Goal: Transaction & Acquisition: Purchase product/service

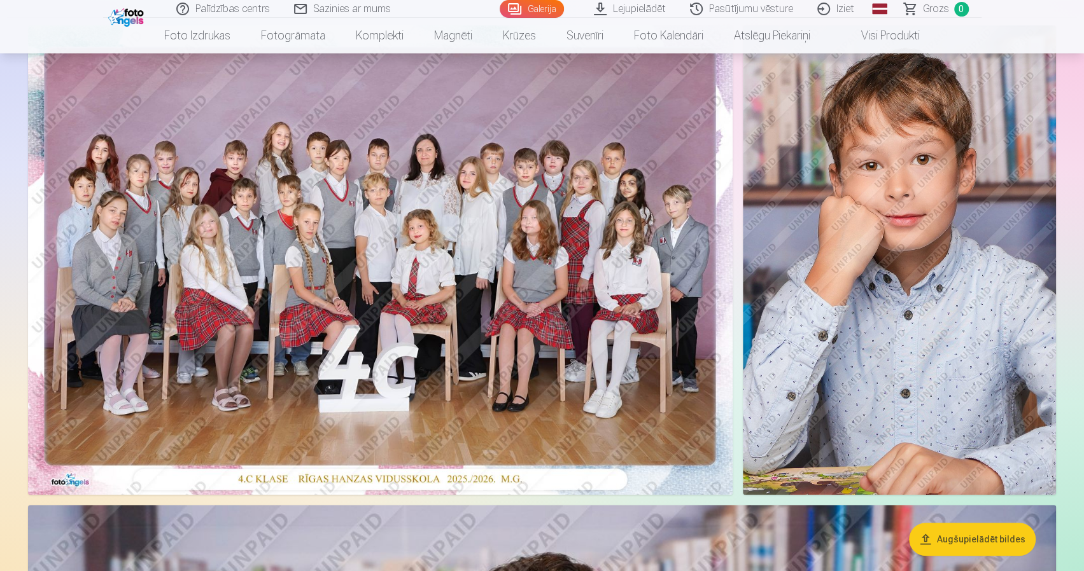
scroll to position [127, 0]
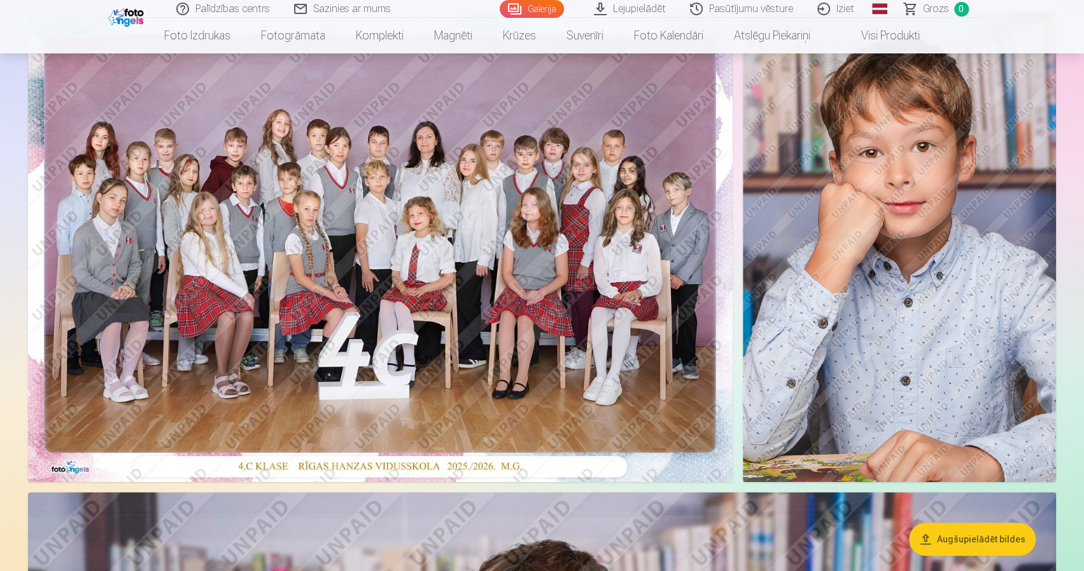
click at [284, 350] on img at bounding box center [380, 248] width 704 height 470
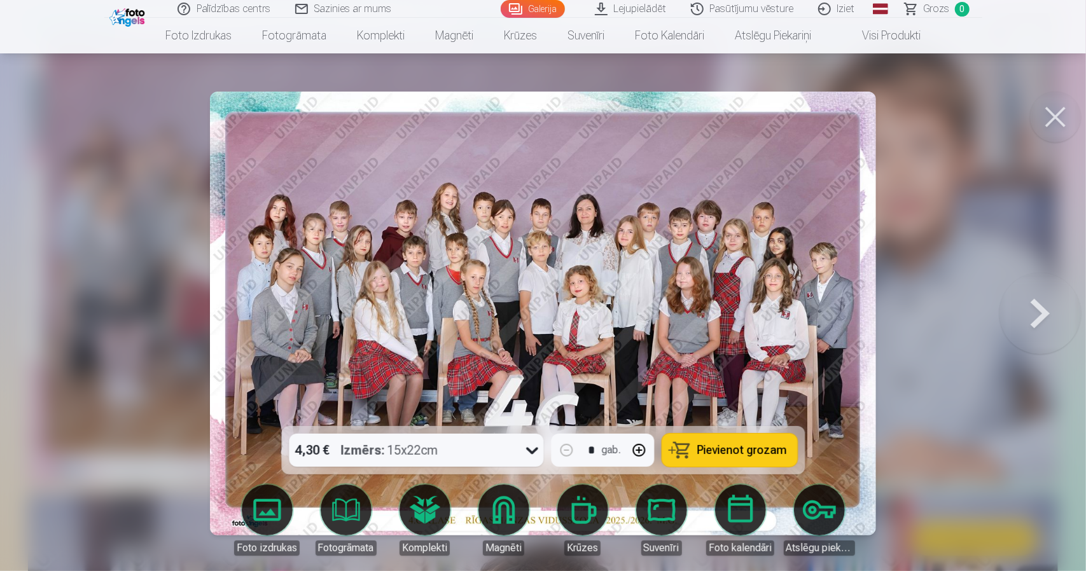
click at [724, 452] on span "Pievienot grozam" at bounding box center [742, 450] width 90 height 11
click at [1044, 119] on button at bounding box center [1055, 117] width 51 height 51
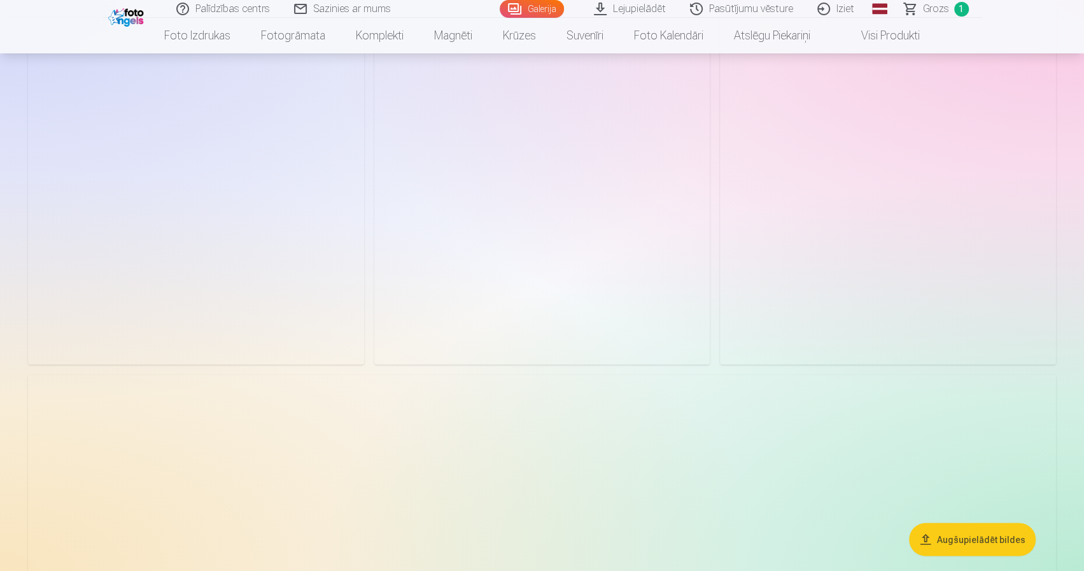
scroll to position [7382, 0]
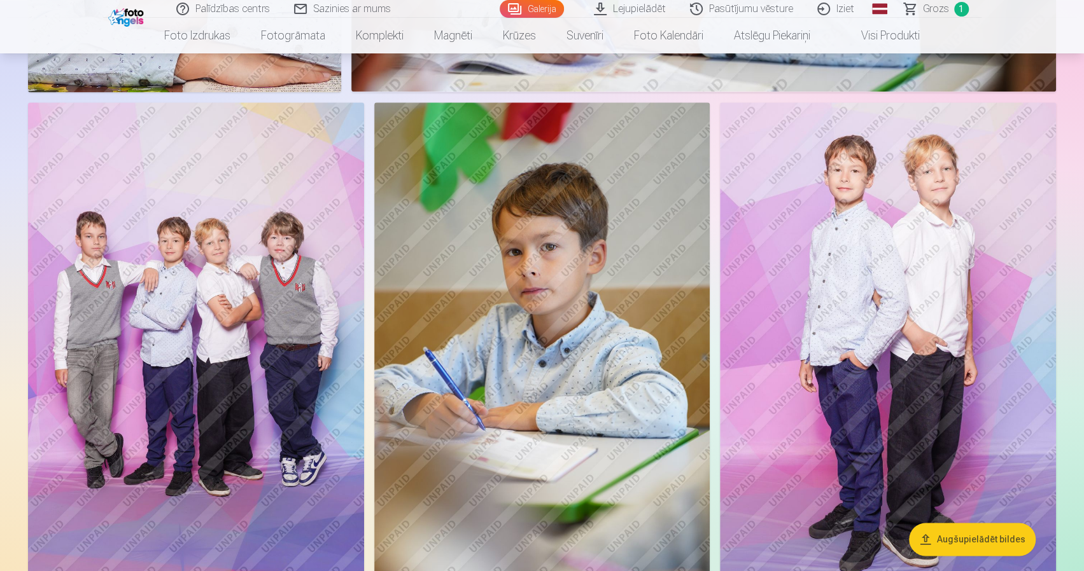
click at [192, 366] on img at bounding box center [196, 354] width 336 height 504
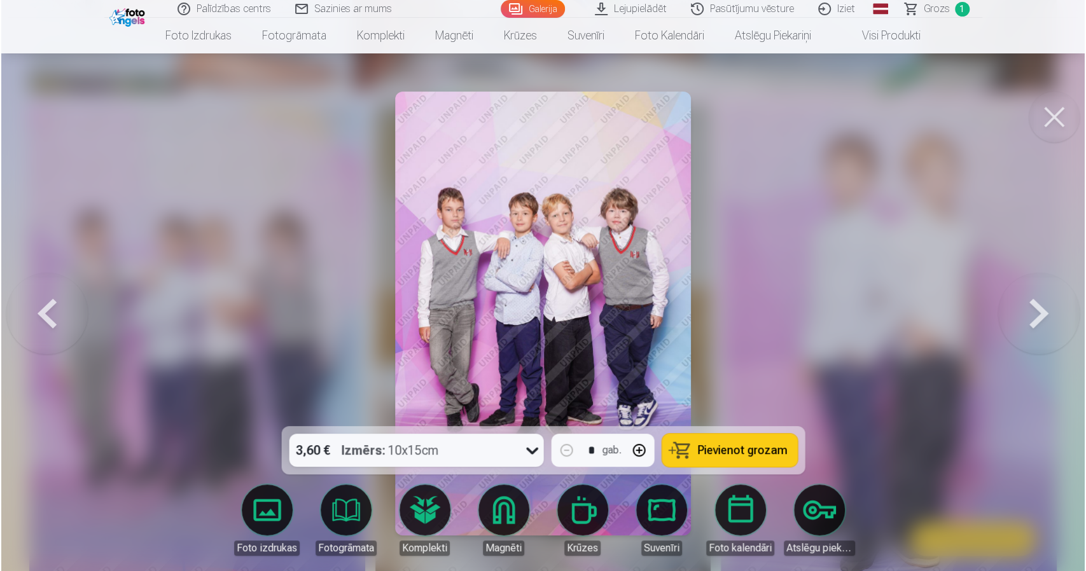
scroll to position [7402, 0]
click at [751, 447] on span "Pievienot grozam" at bounding box center [742, 450] width 90 height 11
click at [1047, 120] on button at bounding box center [1055, 117] width 51 height 51
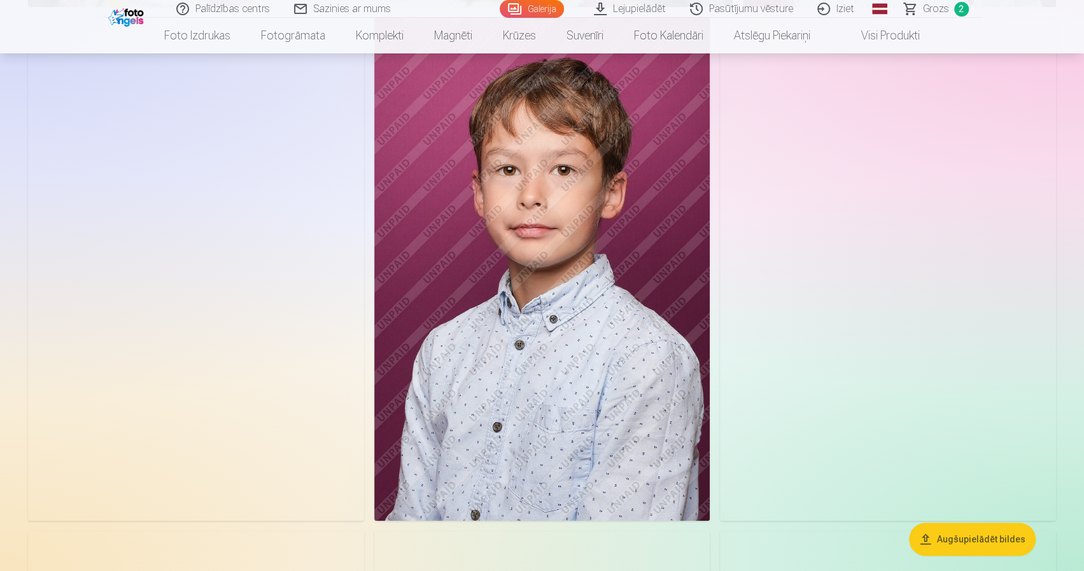
scroll to position [9864, 0]
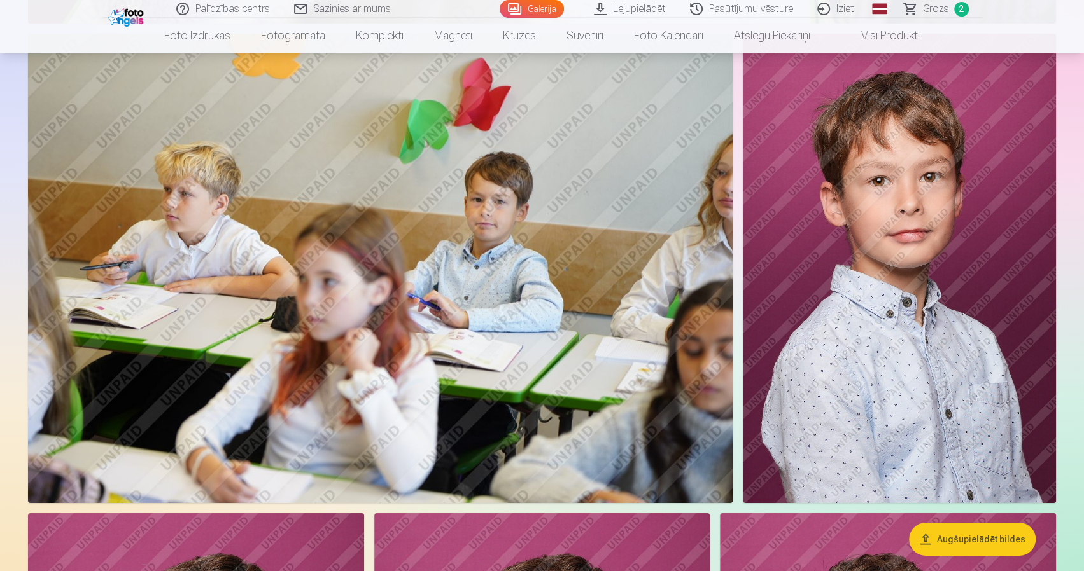
click at [921, 241] on img at bounding box center [899, 269] width 313 height 470
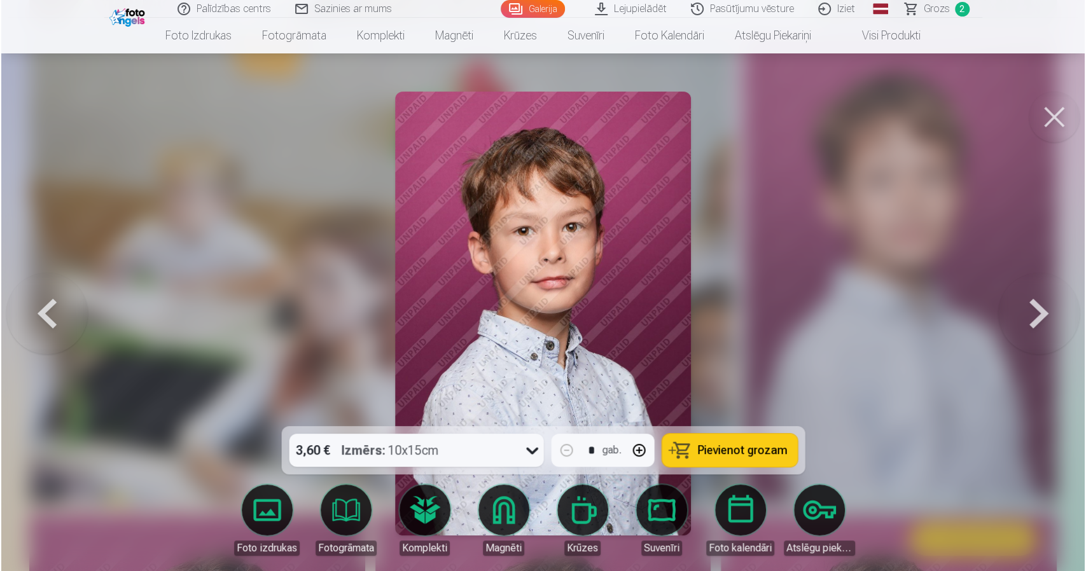
scroll to position [9379, 0]
click at [640, 451] on button "button" at bounding box center [639, 450] width 31 height 31
click at [729, 455] on span "Pievienot grozam" at bounding box center [742, 450] width 90 height 11
type input "*"
click at [933, 11] on span "Grozs" at bounding box center [937, 8] width 26 height 15
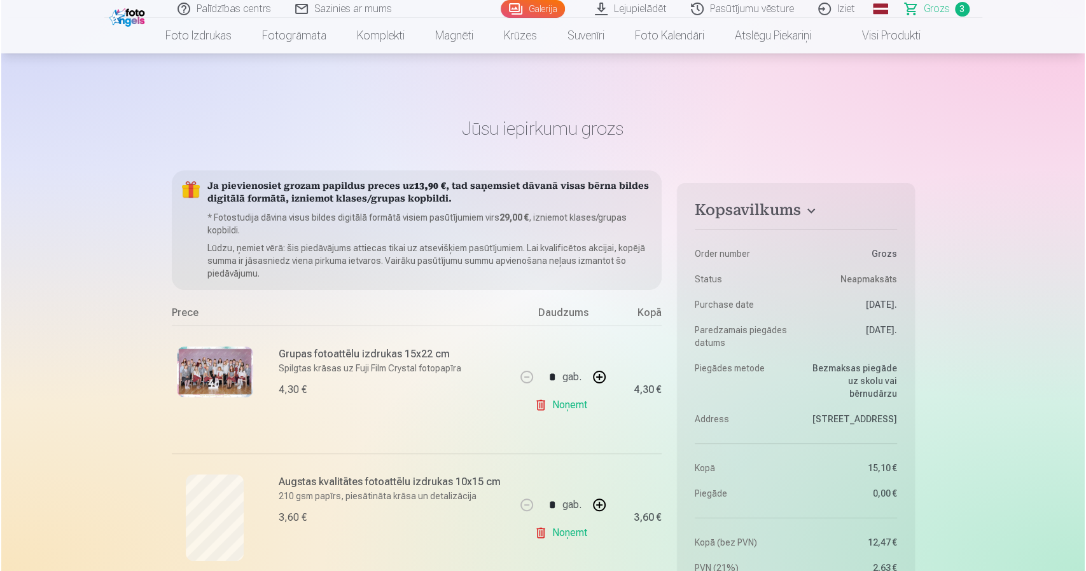
scroll to position [4817, 0]
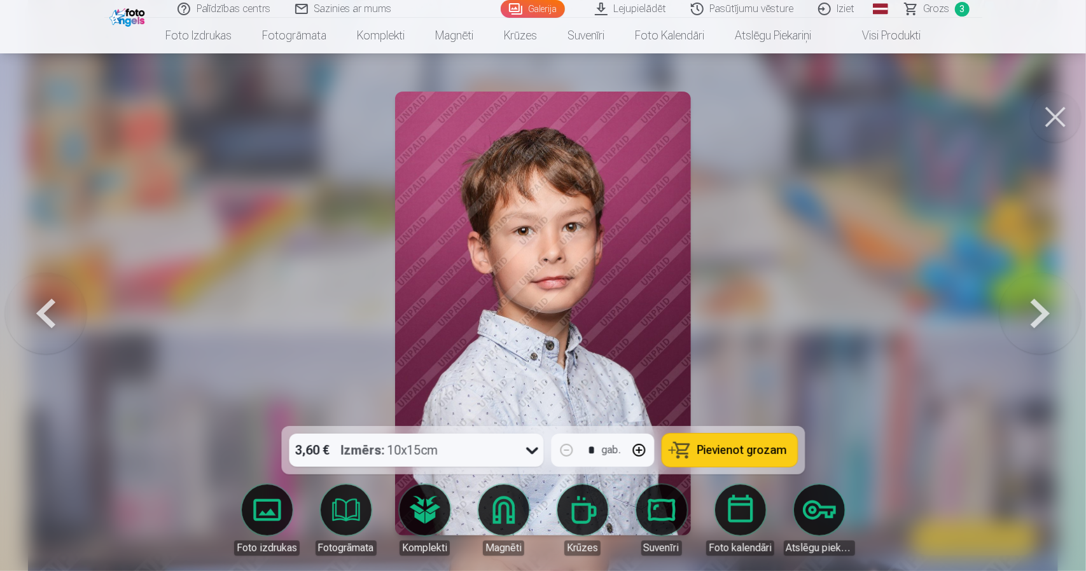
click at [1059, 108] on button at bounding box center [1055, 117] width 51 height 51
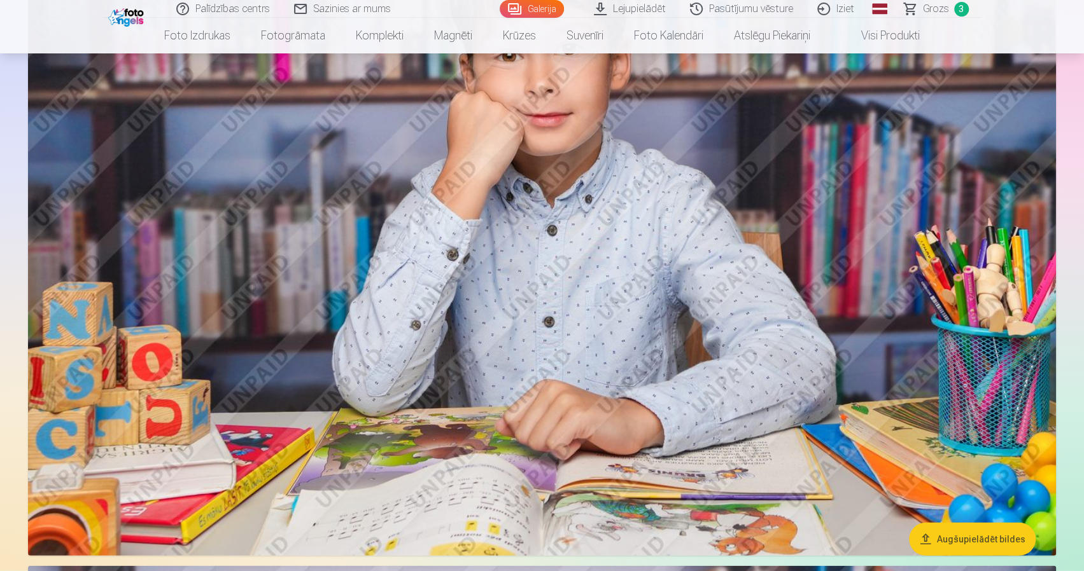
scroll to position [5186, 0]
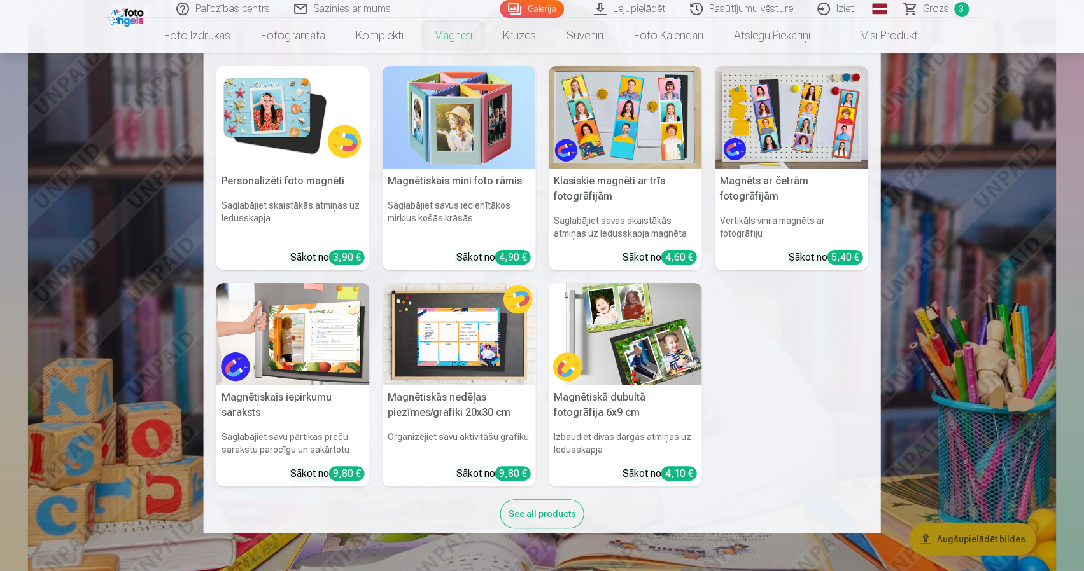
click at [449, 31] on link "Magnēti" at bounding box center [453, 36] width 69 height 36
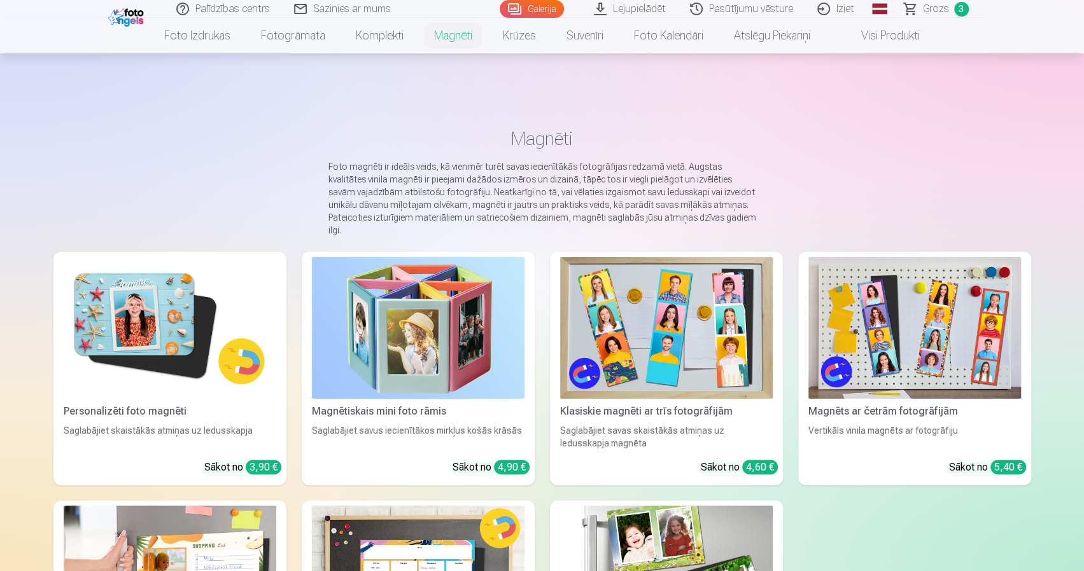
scroll to position [191, 0]
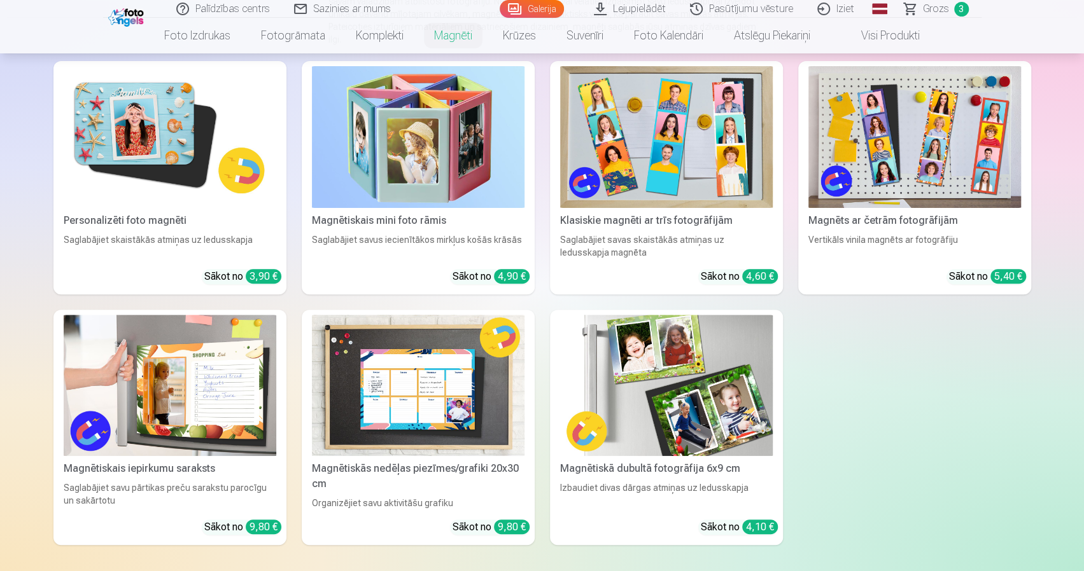
click at [182, 179] on img at bounding box center [170, 137] width 213 height 142
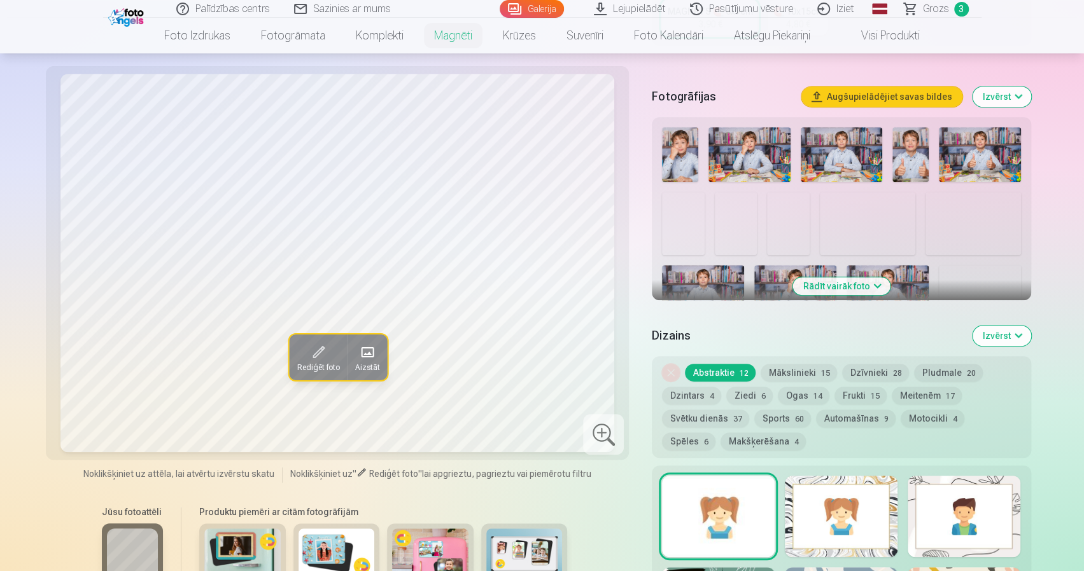
scroll to position [318, 0]
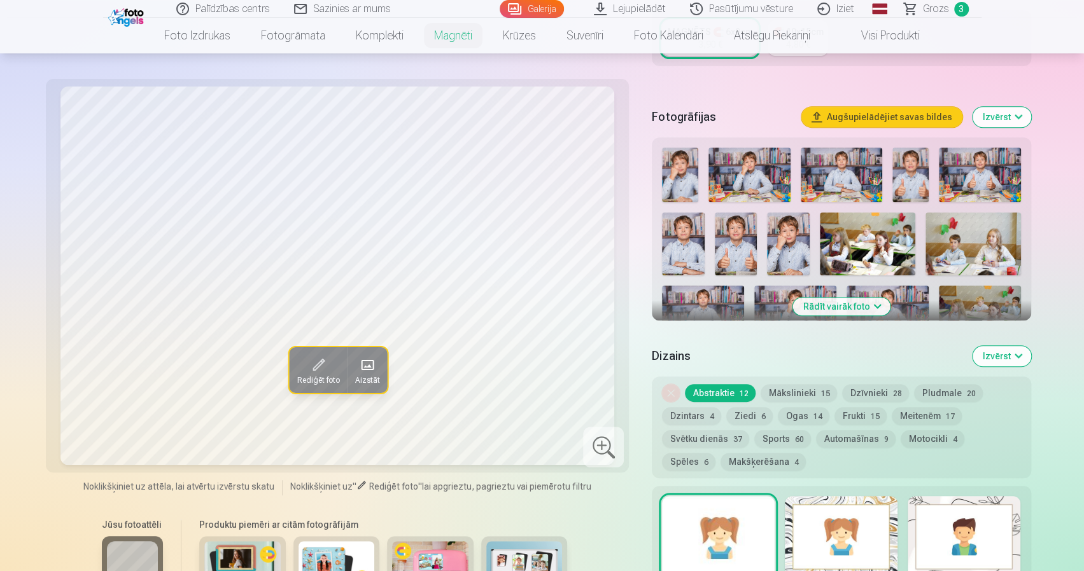
click at [677, 221] on img at bounding box center [683, 245] width 43 height 64
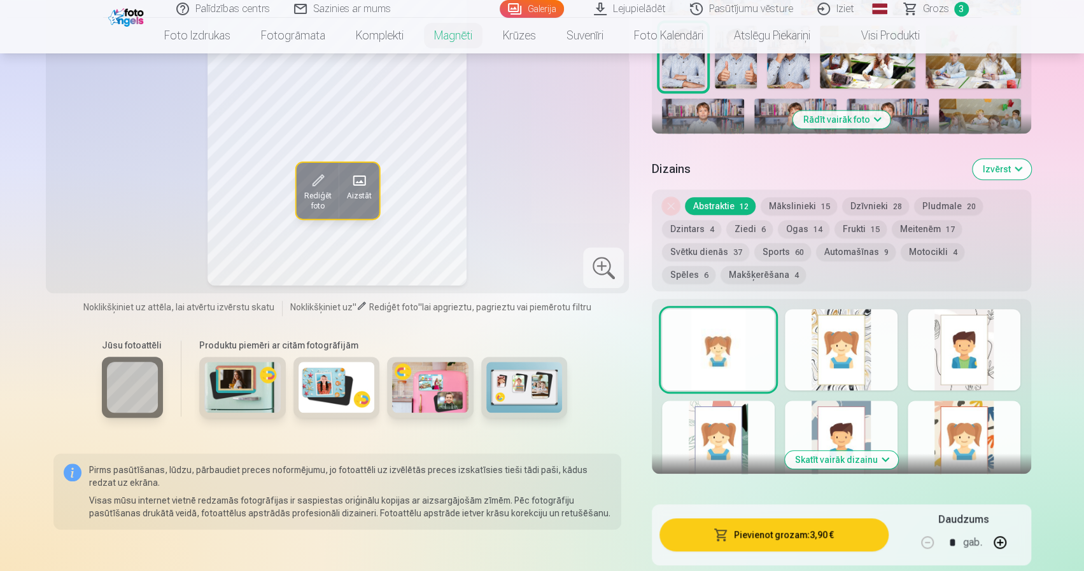
scroll to position [509, 0]
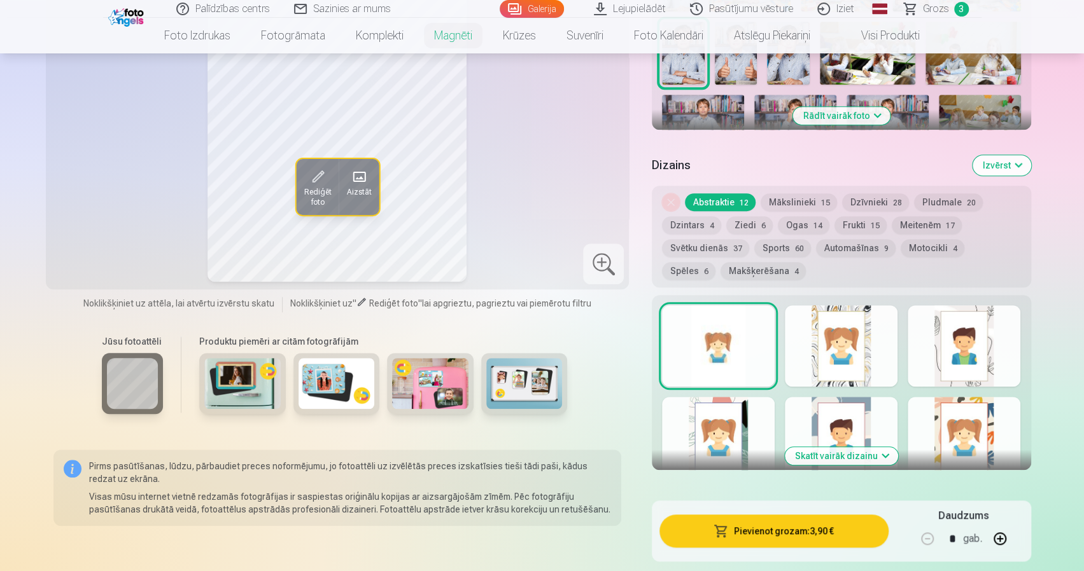
click at [968, 343] on div at bounding box center [963, 345] width 113 height 81
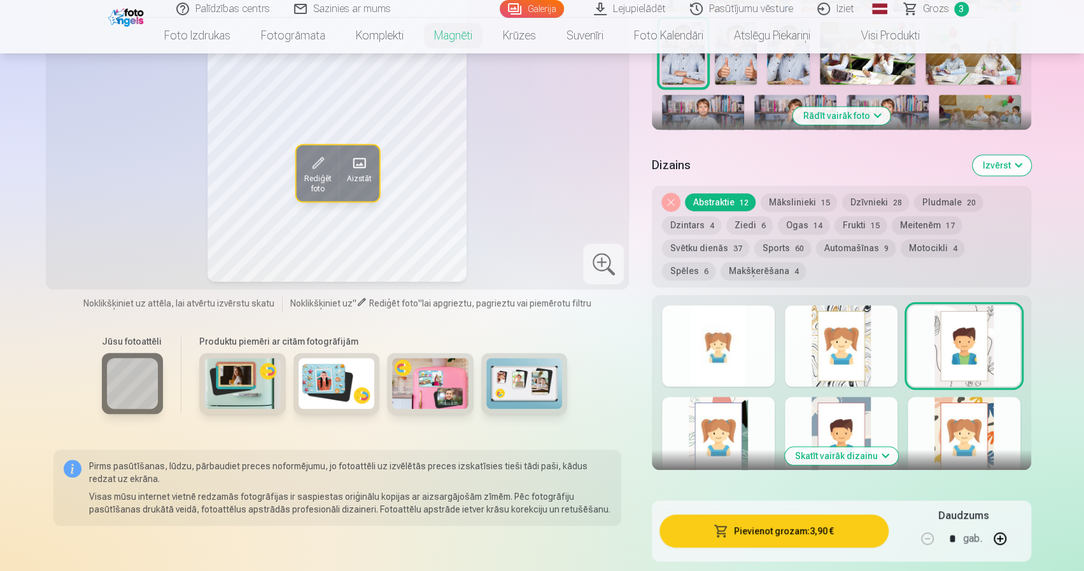
click at [815, 447] on button "Skatīt vairāk dizainu" at bounding box center [841, 456] width 113 height 18
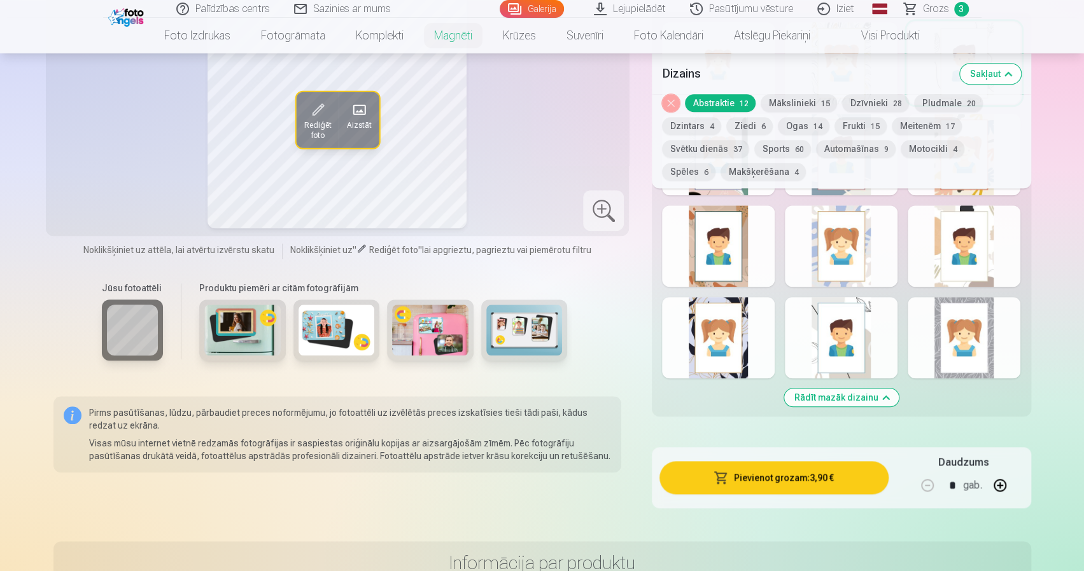
scroll to position [700, 0]
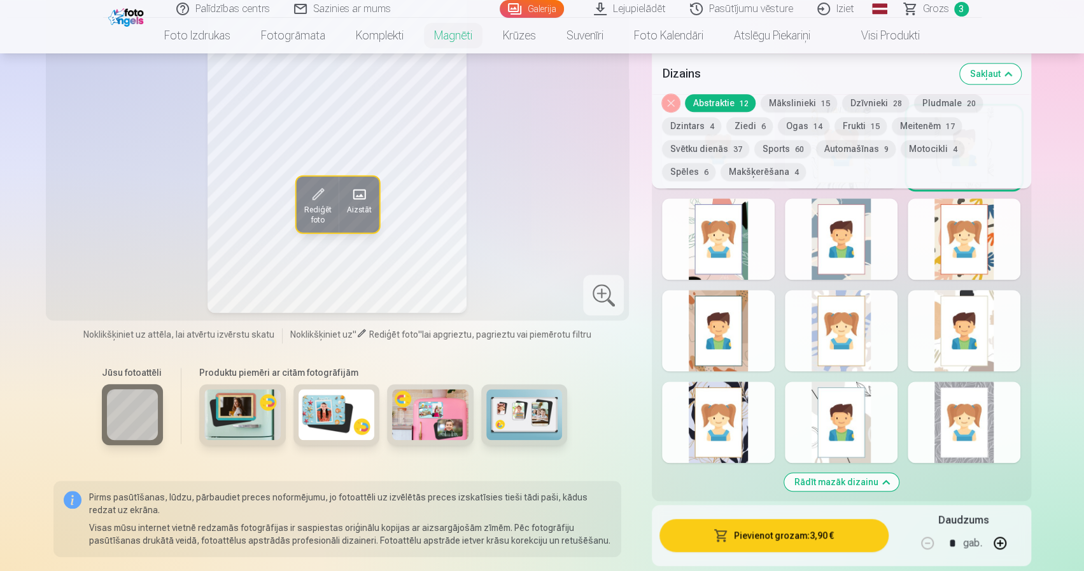
click at [925, 151] on button "Motocikli 4" at bounding box center [932, 149] width 64 height 18
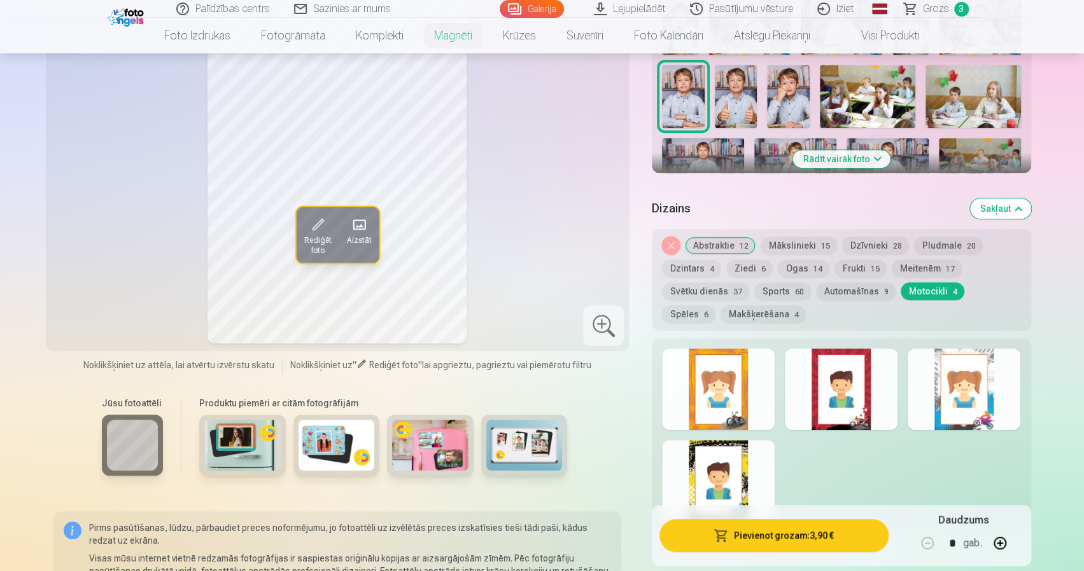
scroll to position [445, 0]
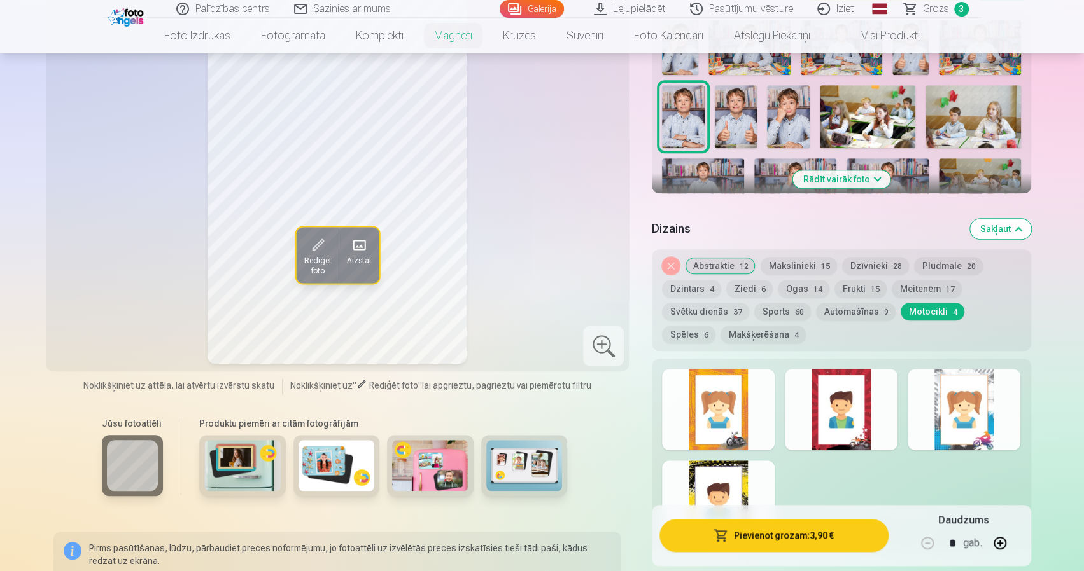
click at [770, 303] on button "Sports 60" at bounding box center [782, 312] width 57 height 18
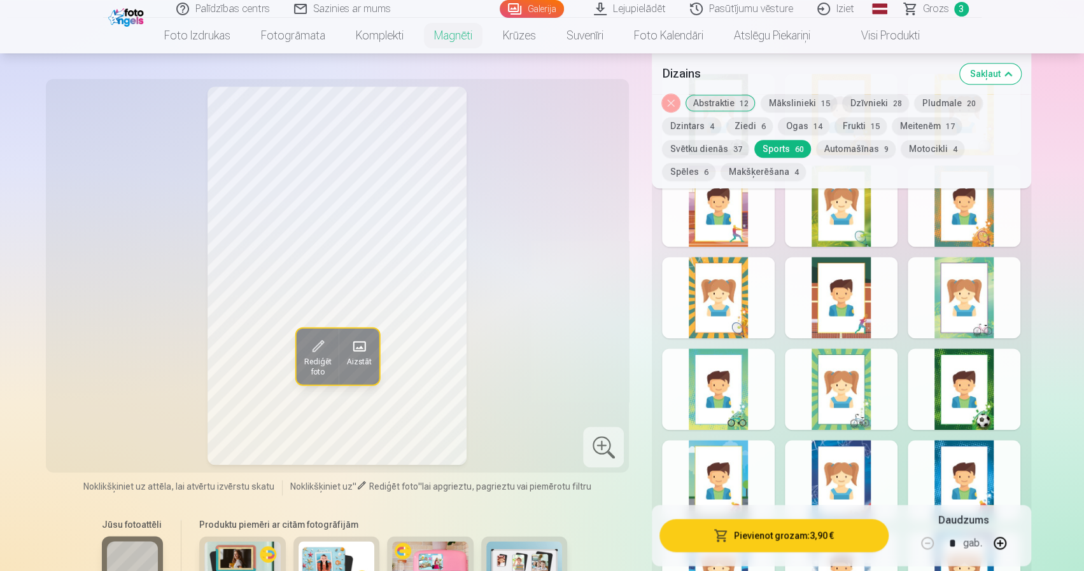
scroll to position [827, 0]
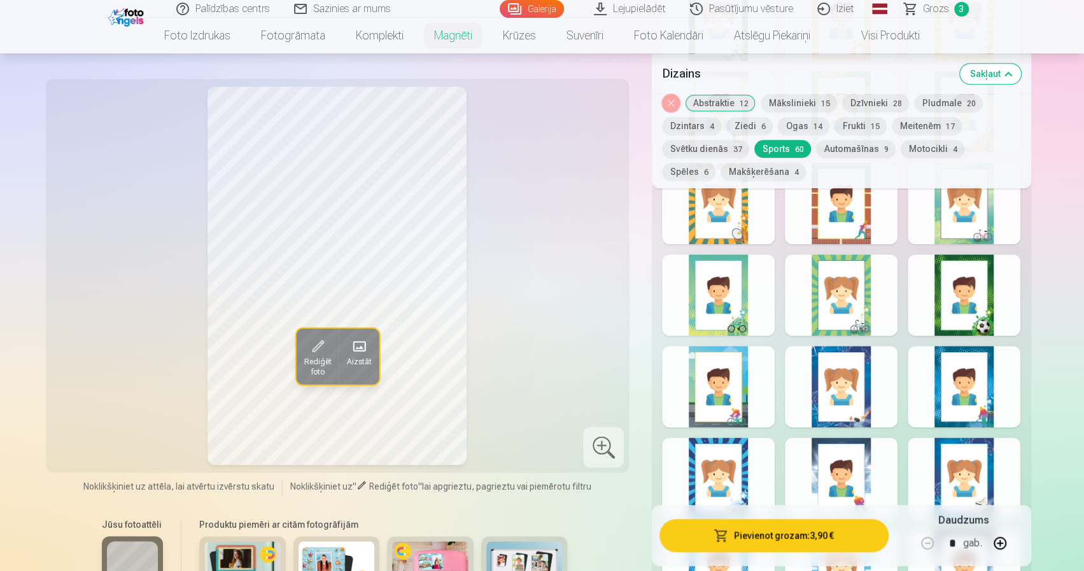
click at [703, 291] on div at bounding box center [718, 295] width 113 height 81
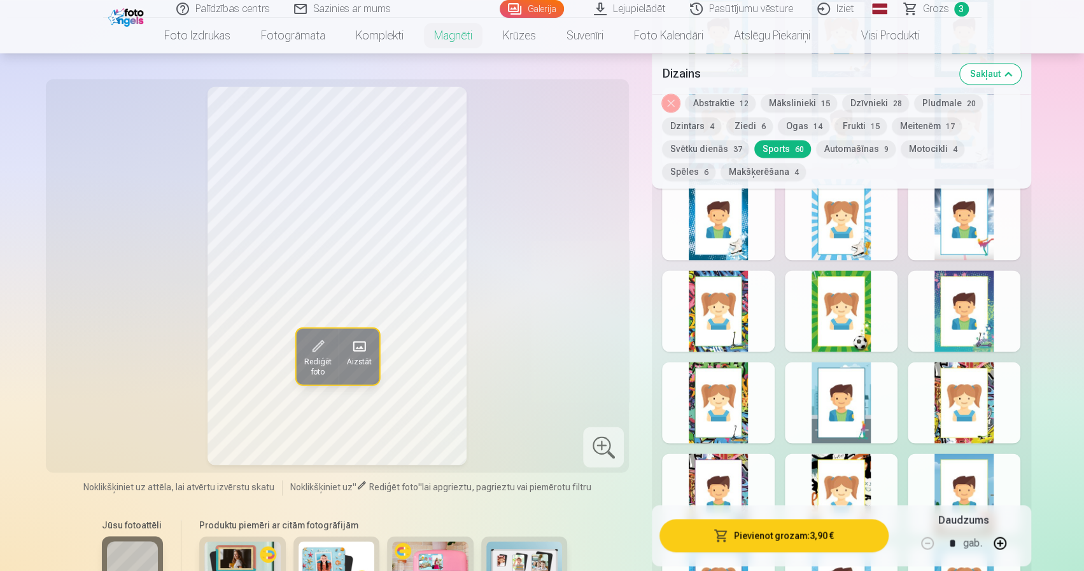
scroll to position [1209, 0]
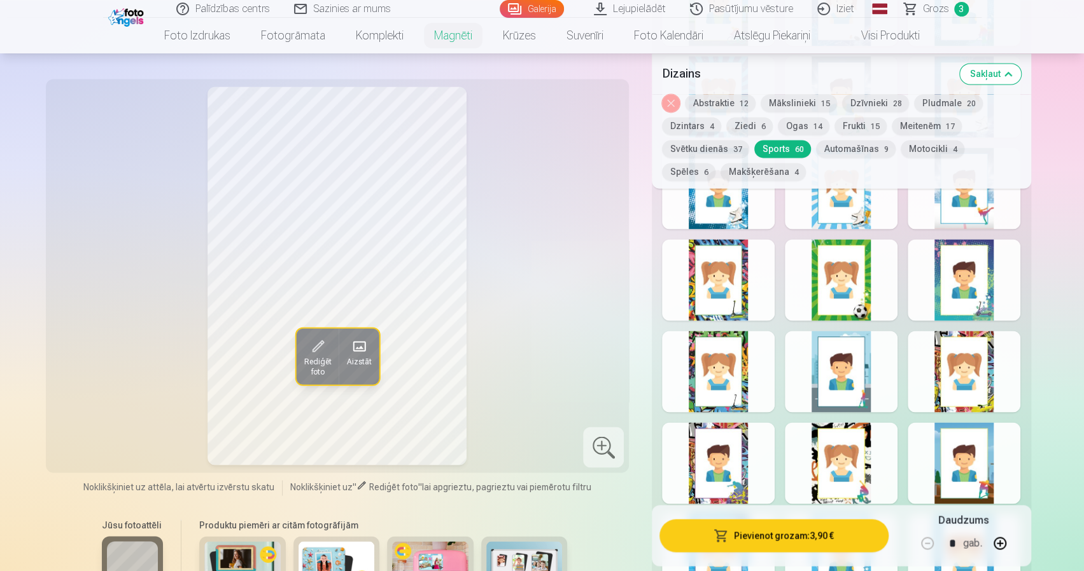
click at [706, 105] on button "Abstraktie 12" at bounding box center [720, 103] width 71 height 18
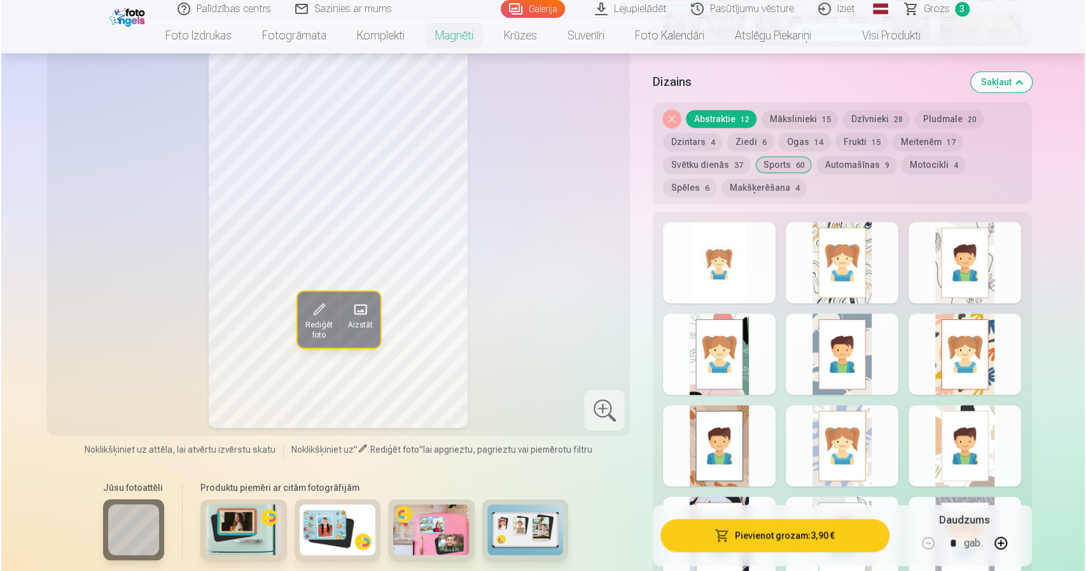
scroll to position [573, 0]
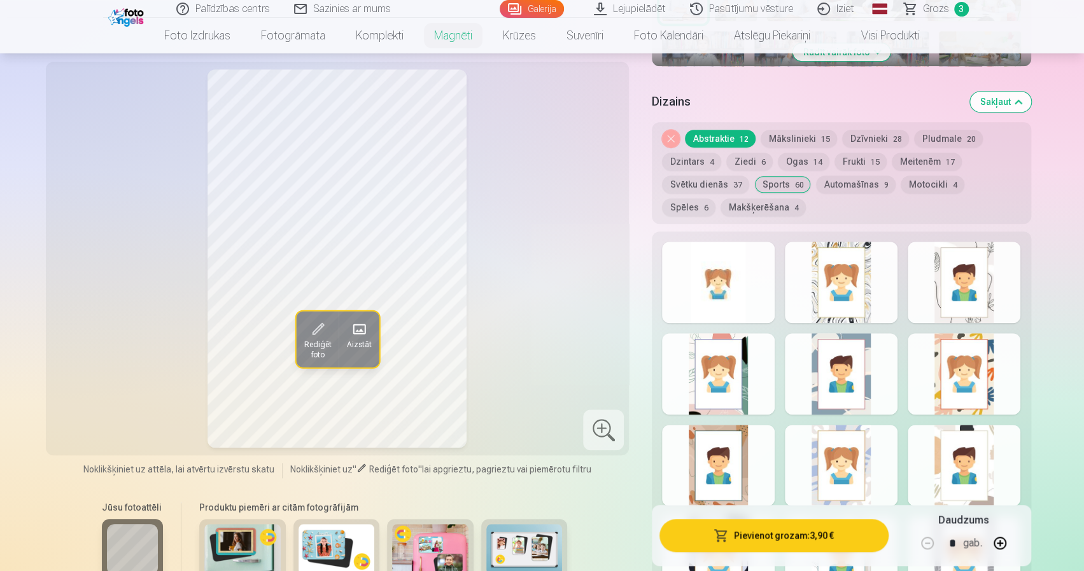
click at [974, 267] on div at bounding box center [963, 282] width 113 height 81
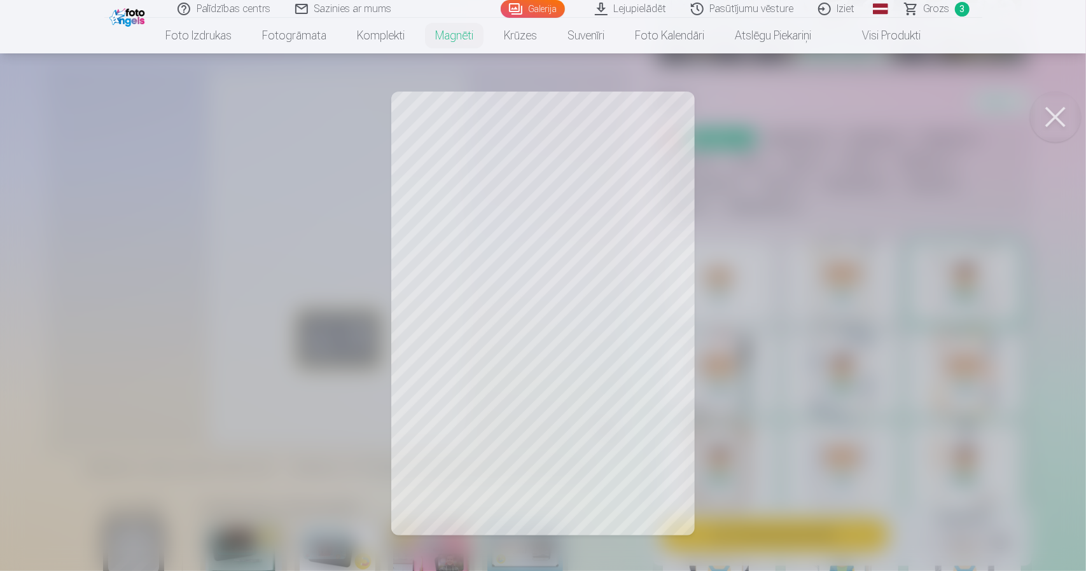
click at [579, 472] on div at bounding box center [543, 285] width 1086 height 571
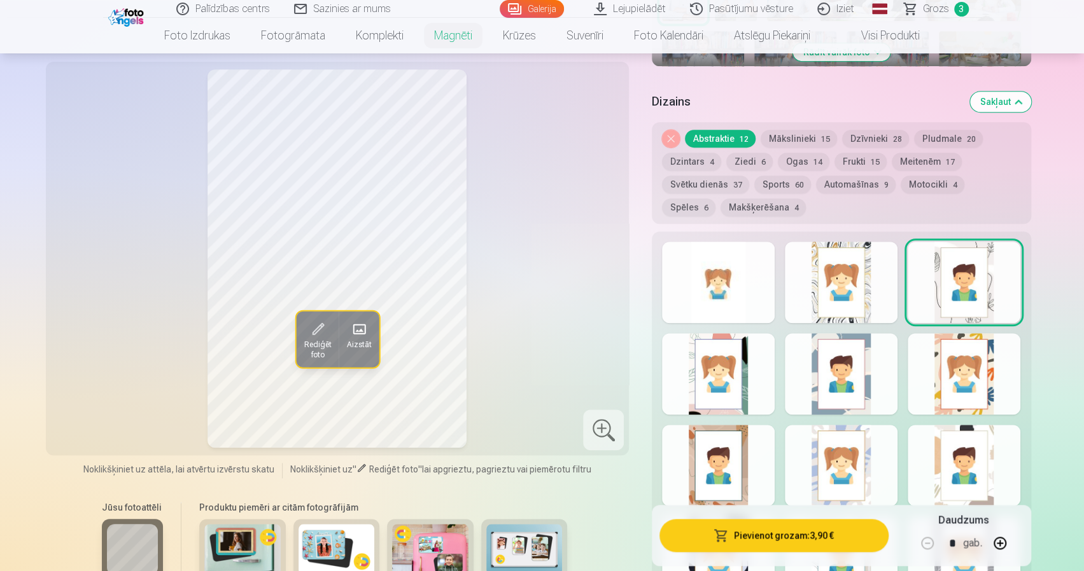
click at [733, 547] on button "Pievienot grozam : 3,90 €" at bounding box center [773, 535] width 228 height 33
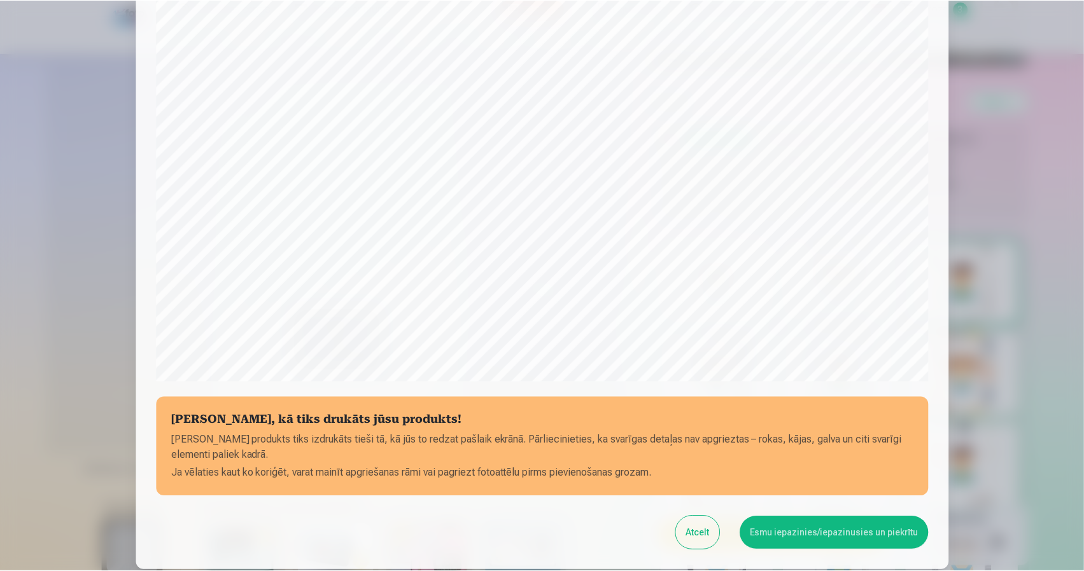
scroll to position [281, 0]
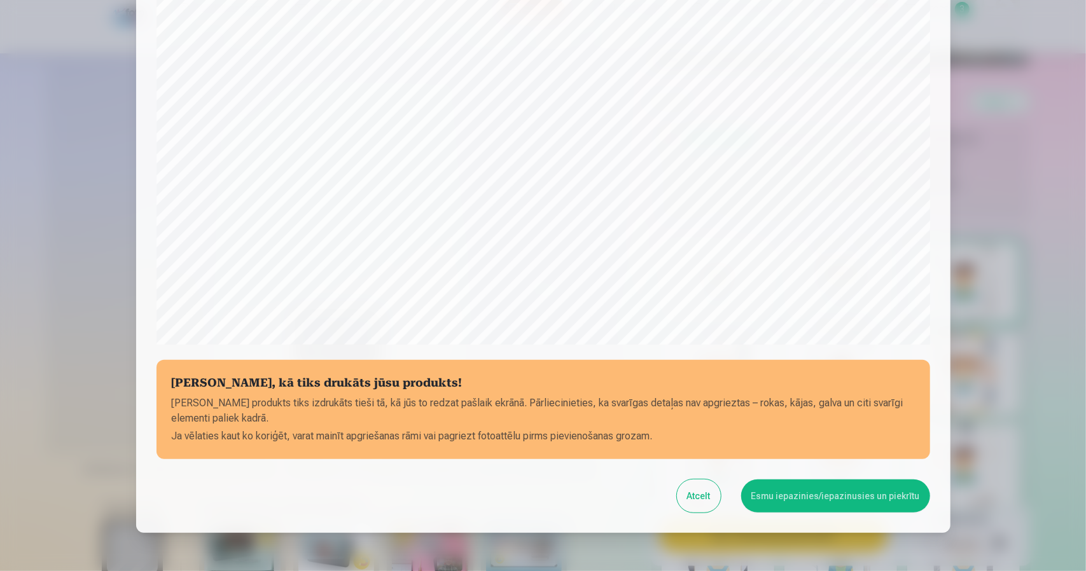
click at [806, 498] on button "Esmu iepazinies/iepazinusies un piekrītu" at bounding box center [835, 496] width 189 height 33
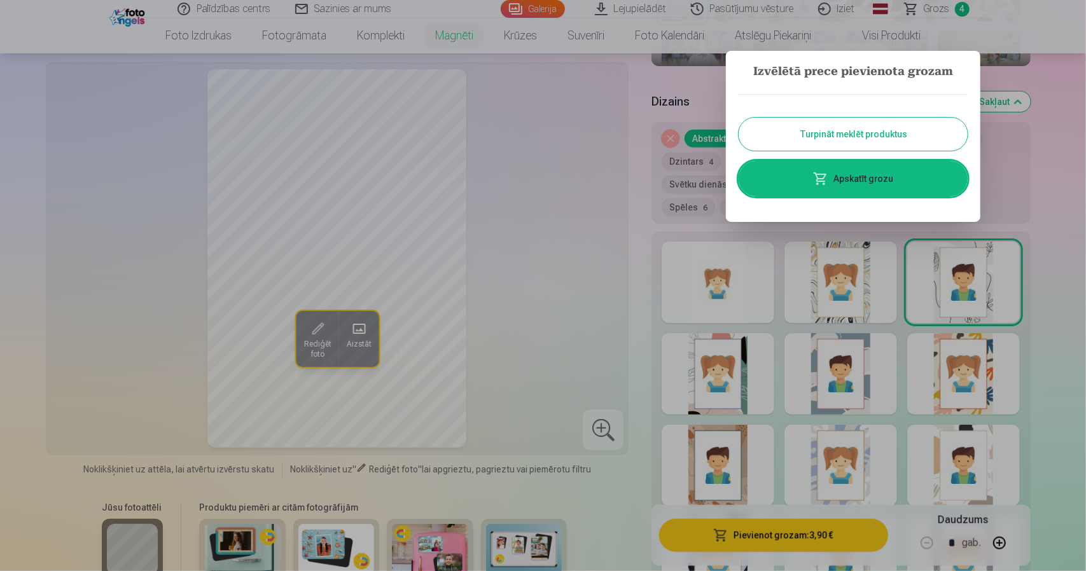
click at [848, 182] on link "Apskatīt grozu" at bounding box center [853, 179] width 229 height 36
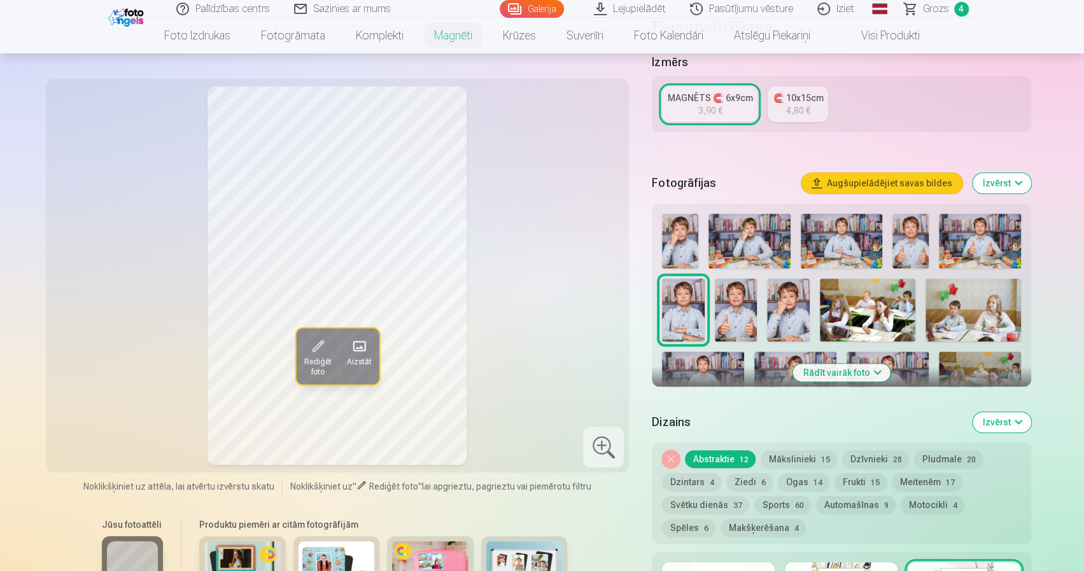
scroll to position [255, 0]
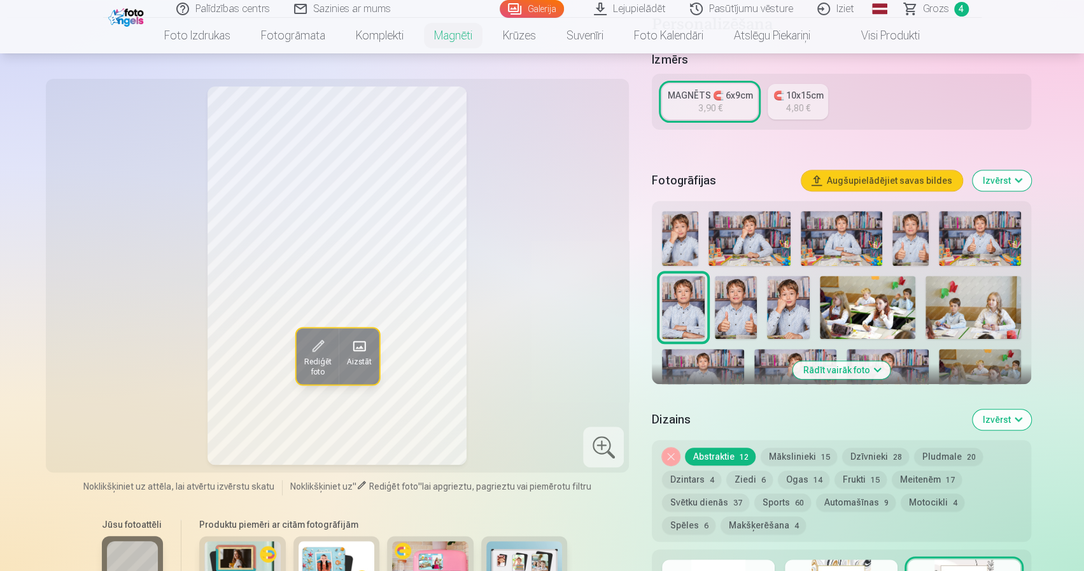
click at [973, 298] on img at bounding box center [972, 308] width 95 height 64
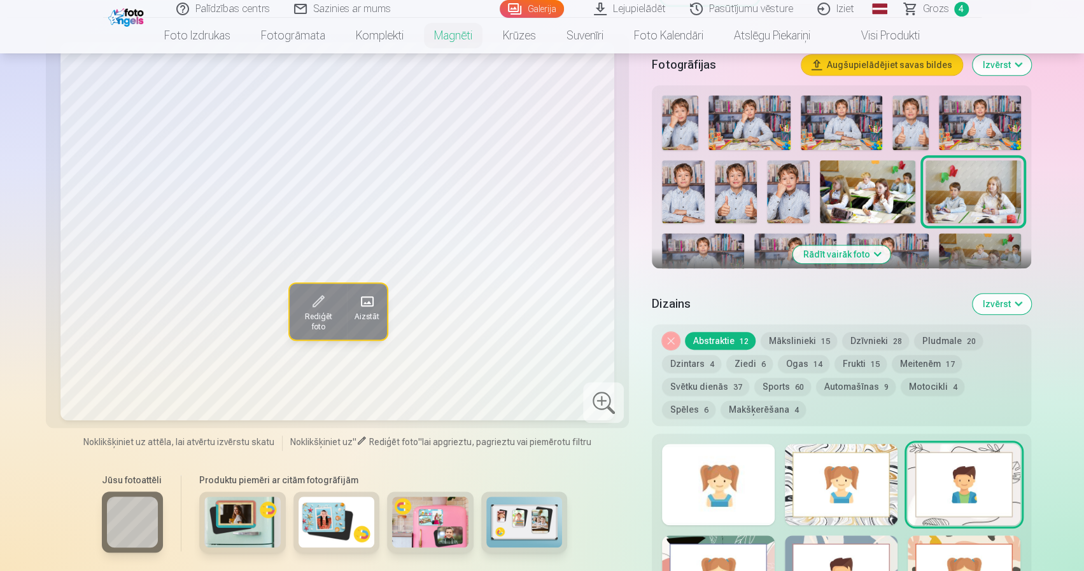
scroll to position [382, 0]
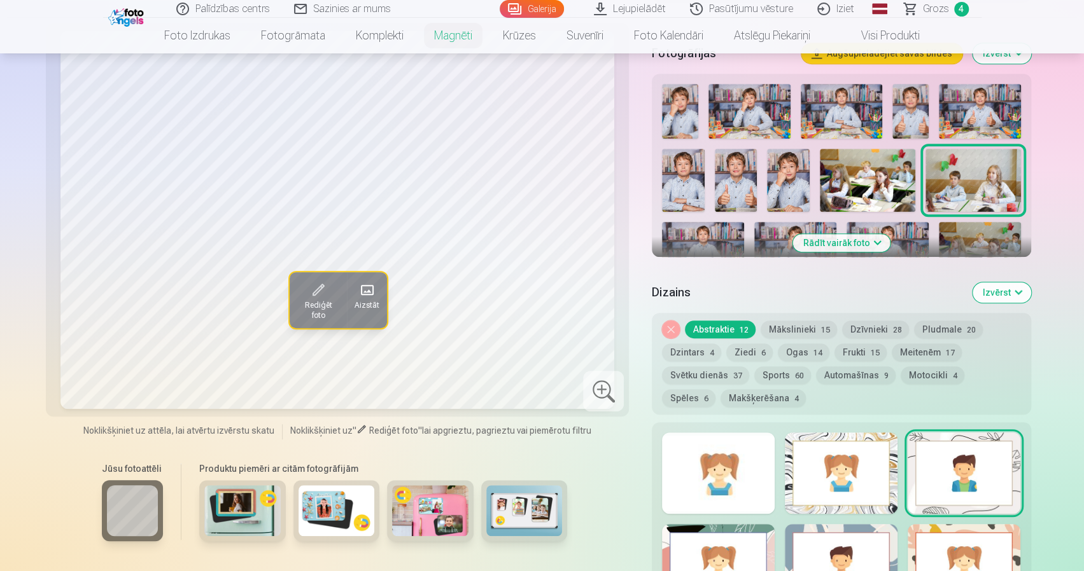
click at [871, 234] on button "Rādīt vairāk foto" at bounding box center [840, 243] width 97 height 18
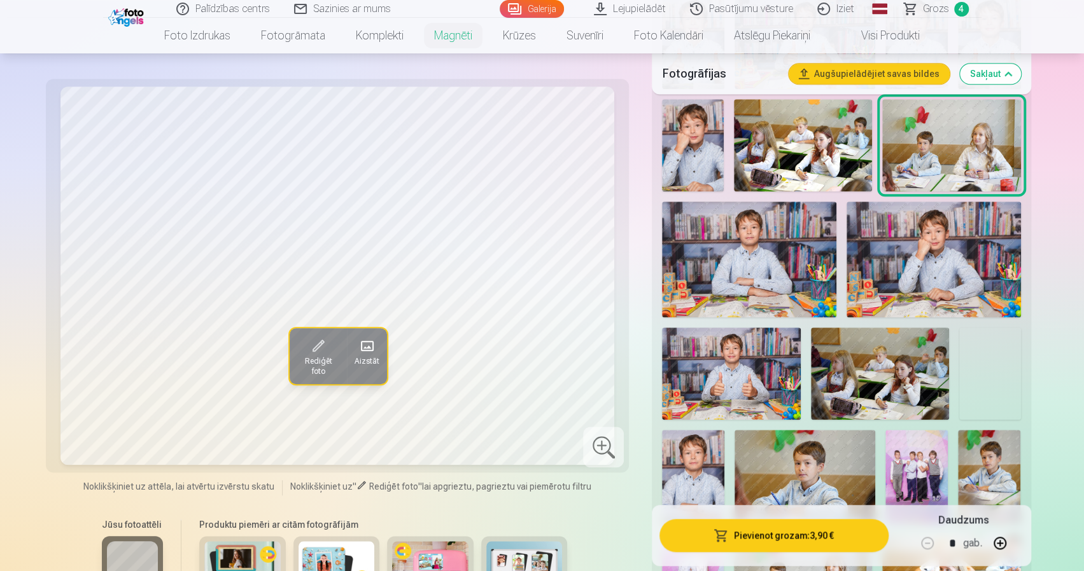
scroll to position [700, 0]
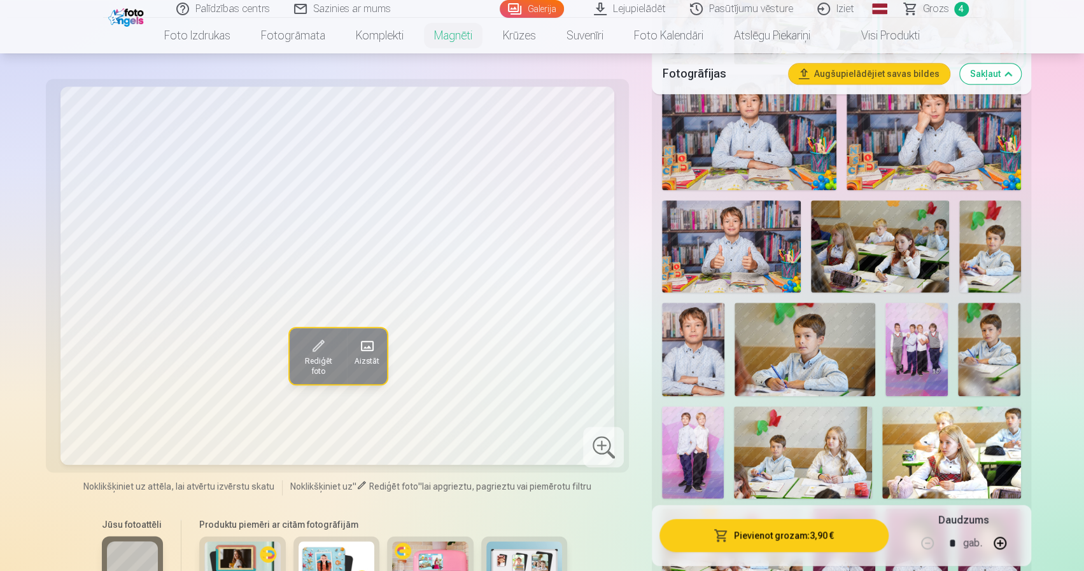
click at [991, 245] on img at bounding box center [990, 246] width 62 height 92
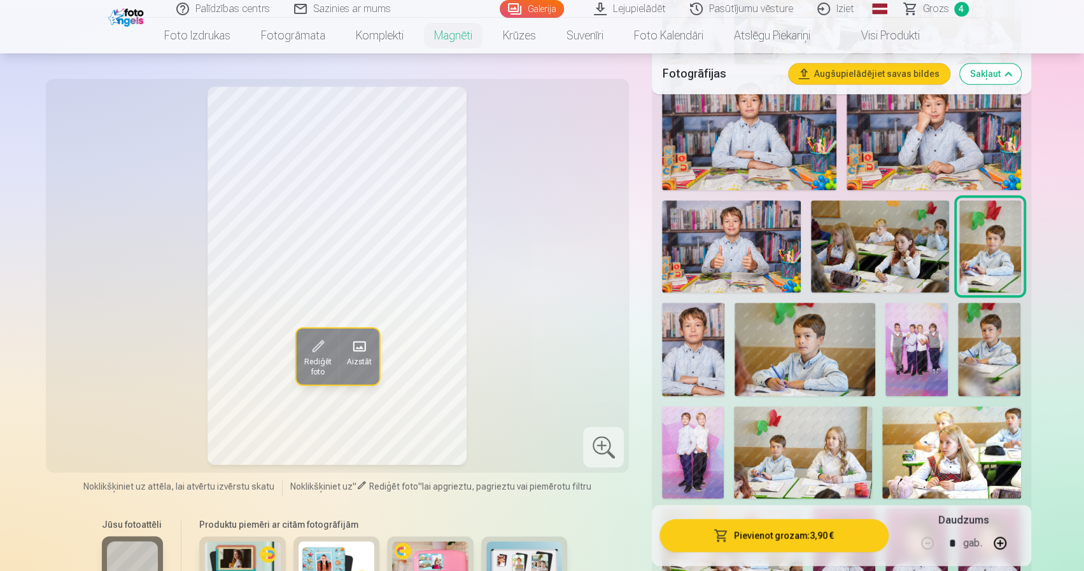
click at [1001, 332] on img at bounding box center [989, 350] width 62 height 94
click at [995, 244] on img at bounding box center [990, 246] width 62 height 92
click at [989, 351] on img at bounding box center [989, 350] width 62 height 94
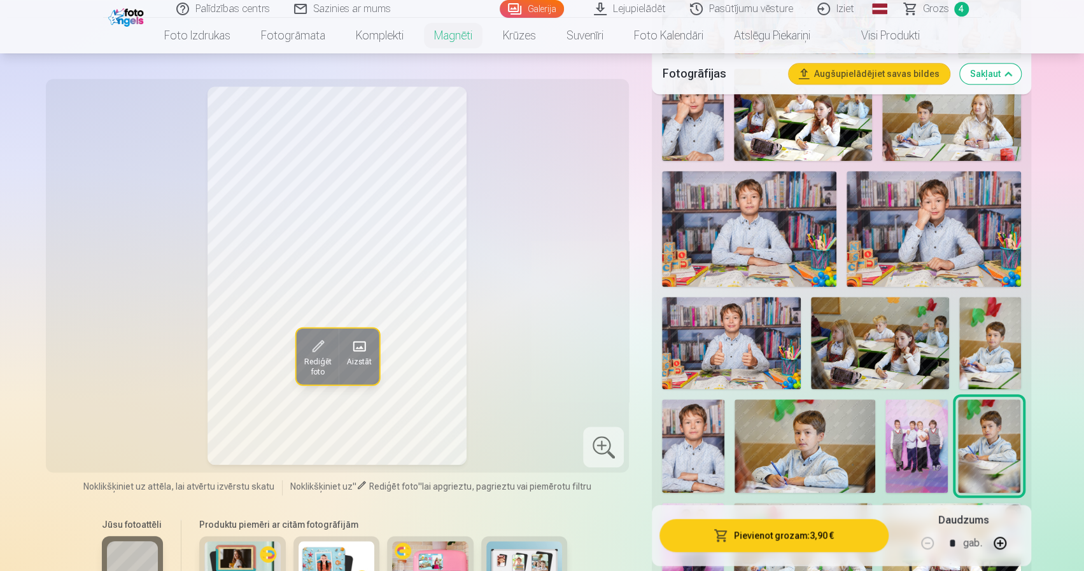
scroll to position [764, 0]
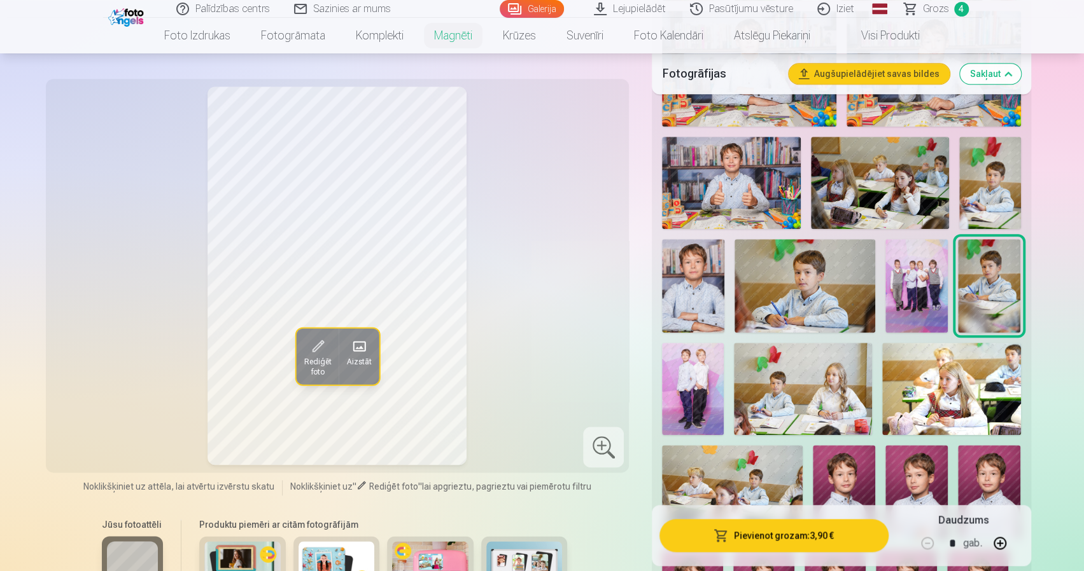
click at [830, 255] on img at bounding box center [804, 286] width 141 height 94
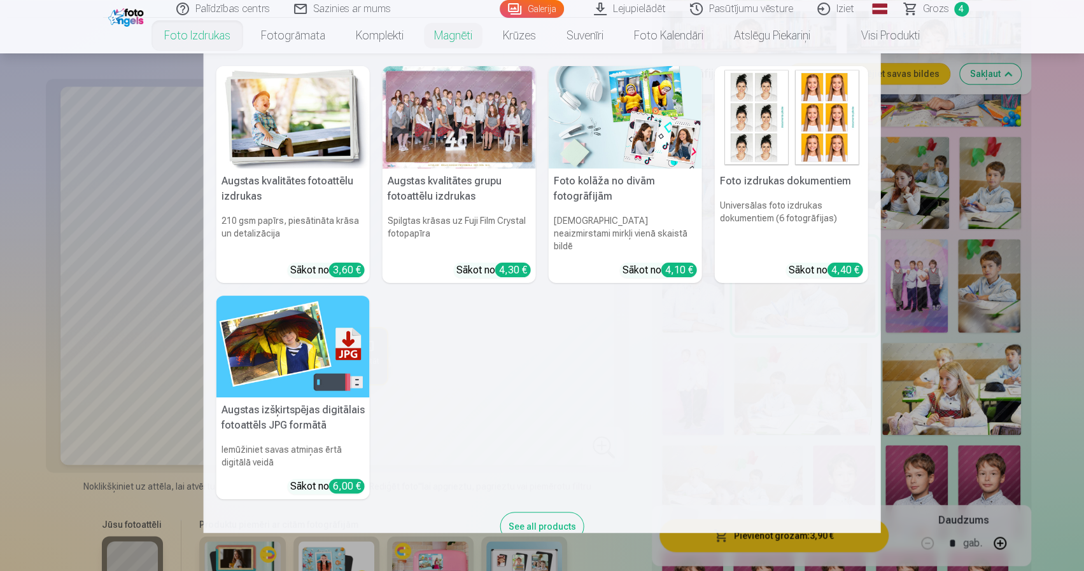
click at [202, 38] on link "Foto izdrukas" at bounding box center [197, 36] width 97 height 36
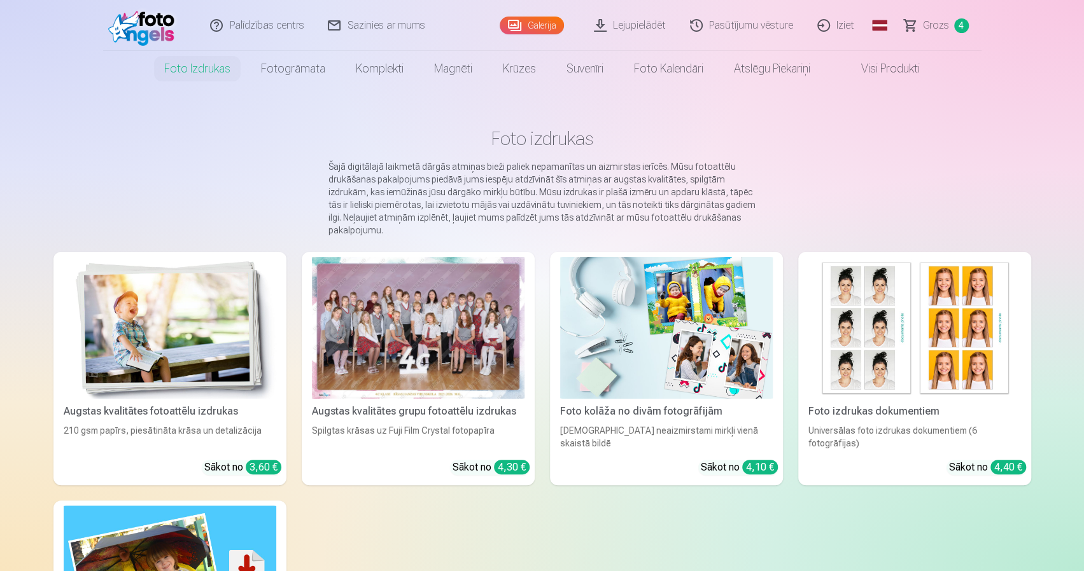
click at [482, 313] on div at bounding box center [418, 328] width 213 height 142
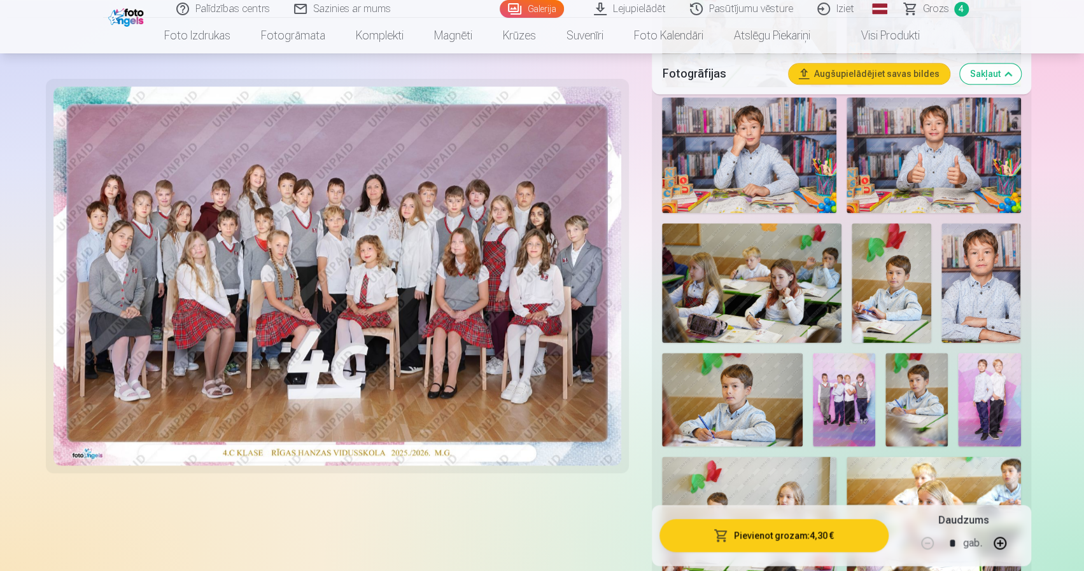
scroll to position [827, 0]
click at [909, 280] on img at bounding box center [891, 283] width 80 height 120
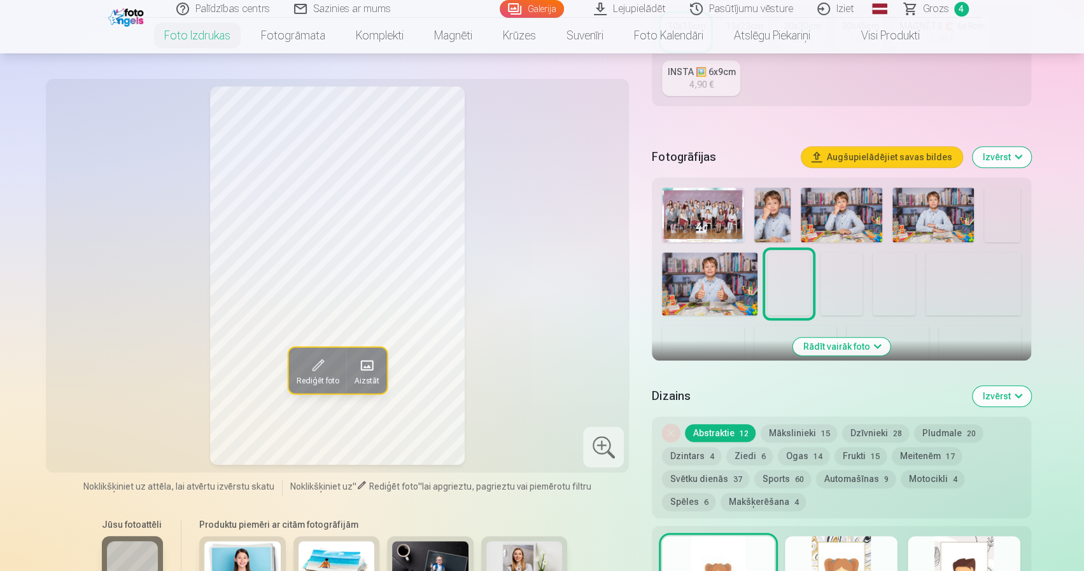
scroll to position [318, 0]
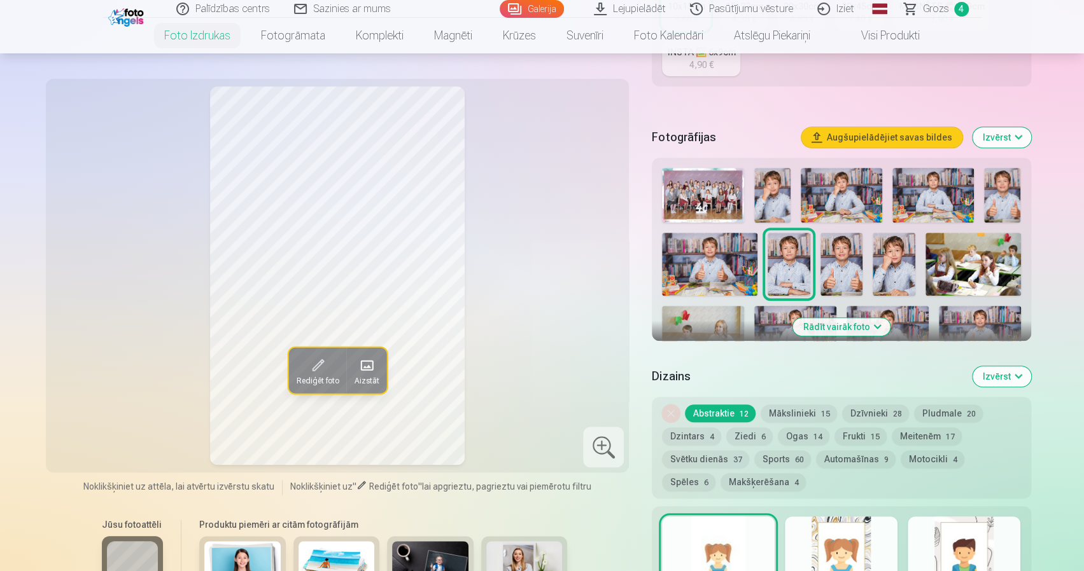
click at [829, 329] on button "Rādīt vairāk foto" at bounding box center [840, 327] width 97 height 18
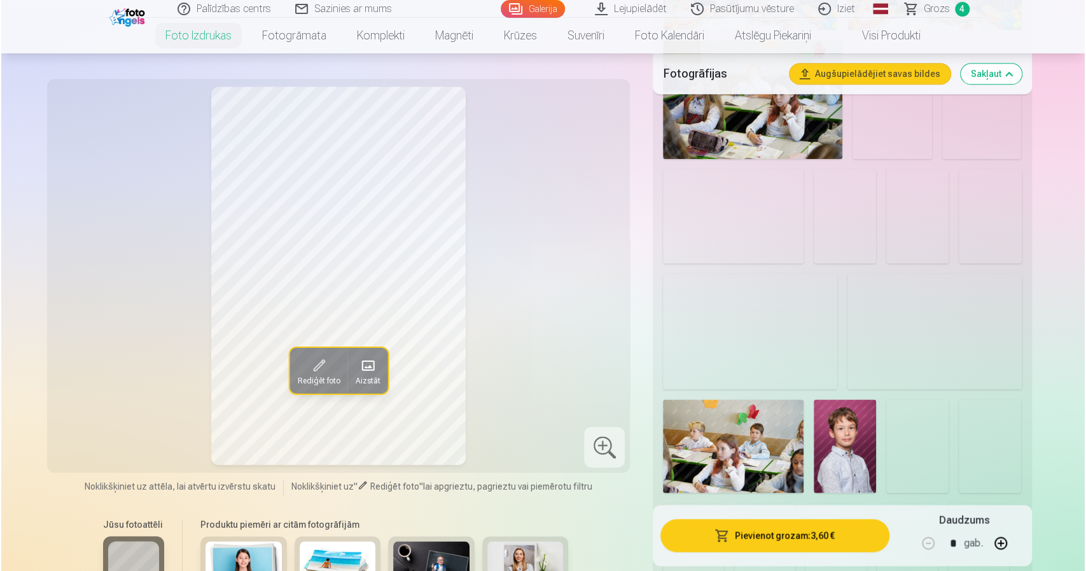
scroll to position [891, 0]
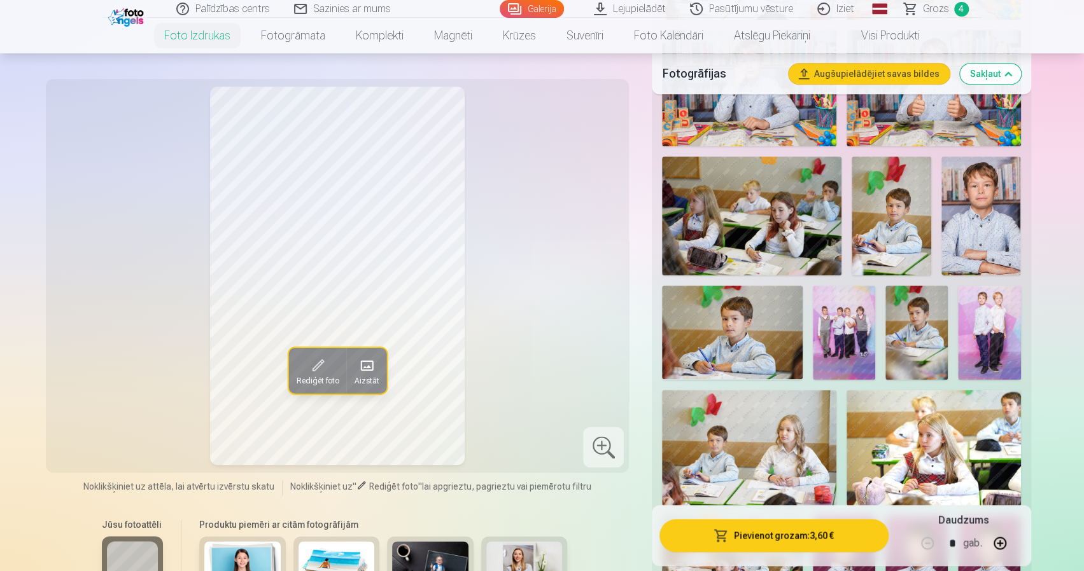
click at [893, 251] on img at bounding box center [891, 217] width 80 height 120
click at [923, 344] on img at bounding box center [916, 333] width 62 height 94
click at [722, 344] on img at bounding box center [732, 333] width 141 height 94
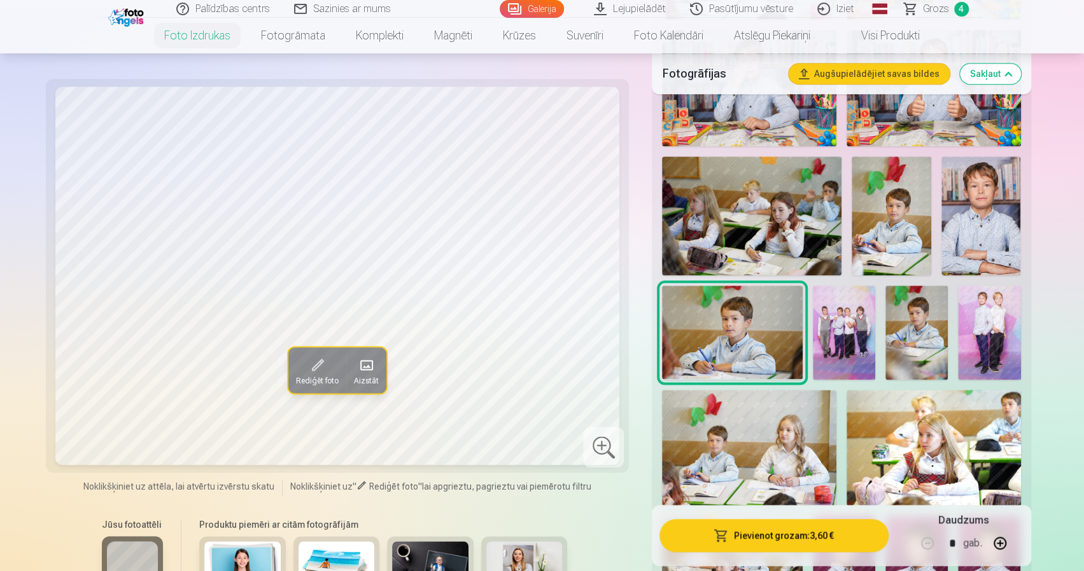
click at [879, 224] on img at bounding box center [891, 217] width 80 height 120
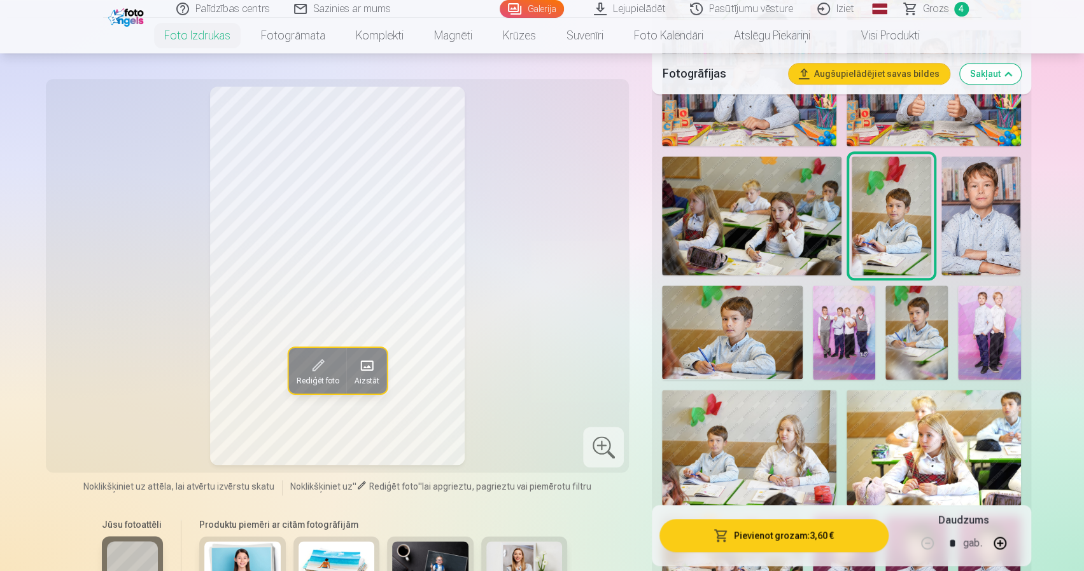
click at [740, 532] on button "Pievienot grozam : 3,60 €" at bounding box center [773, 535] width 228 height 33
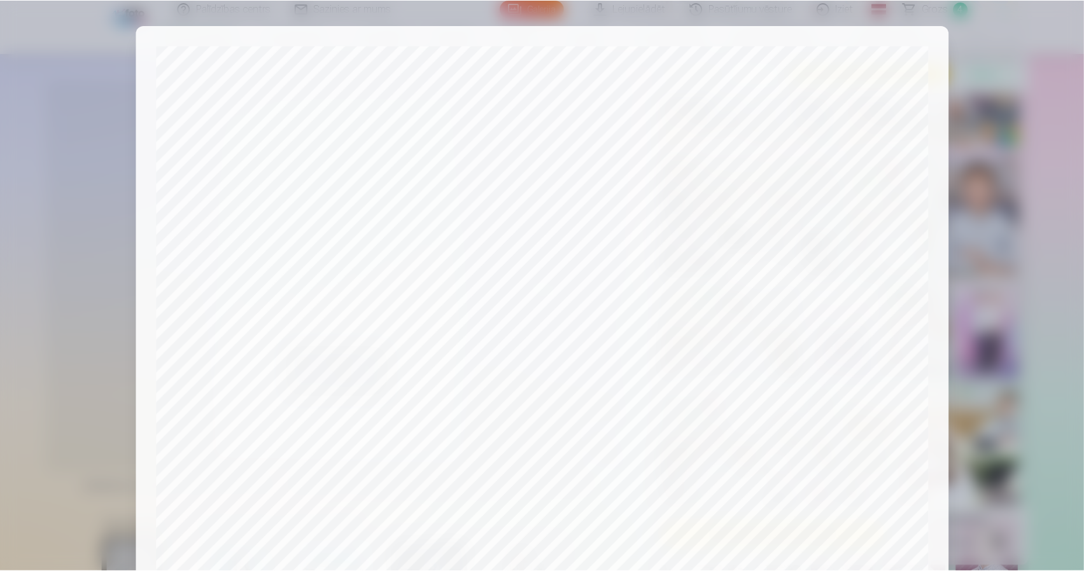
scroll to position [255, 0]
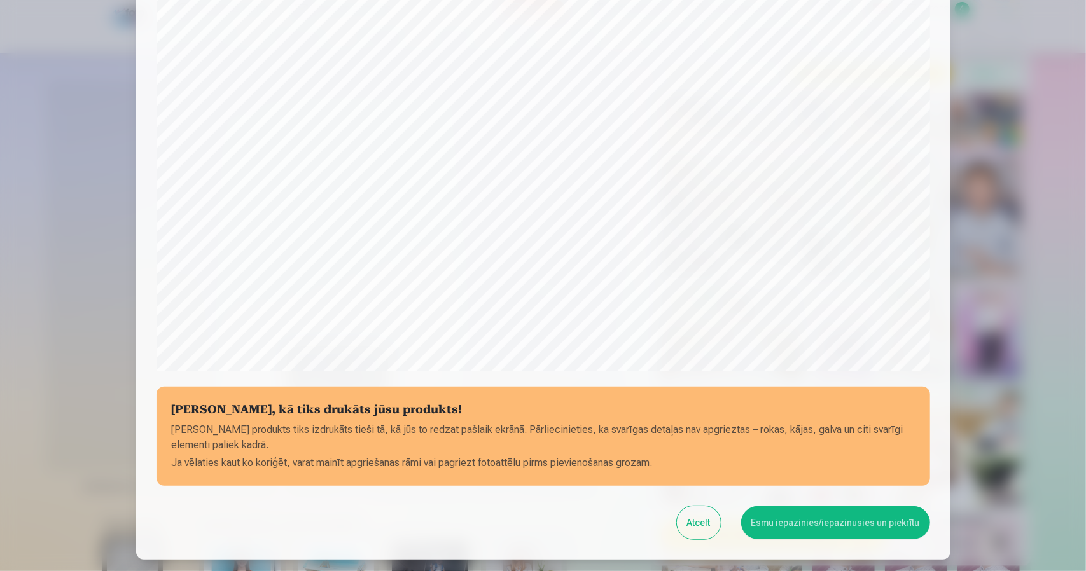
click at [849, 517] on button "Esmu iepazinies/iepazinusies un piekrītu" at bounding box center [835, 523] width 189 height 33
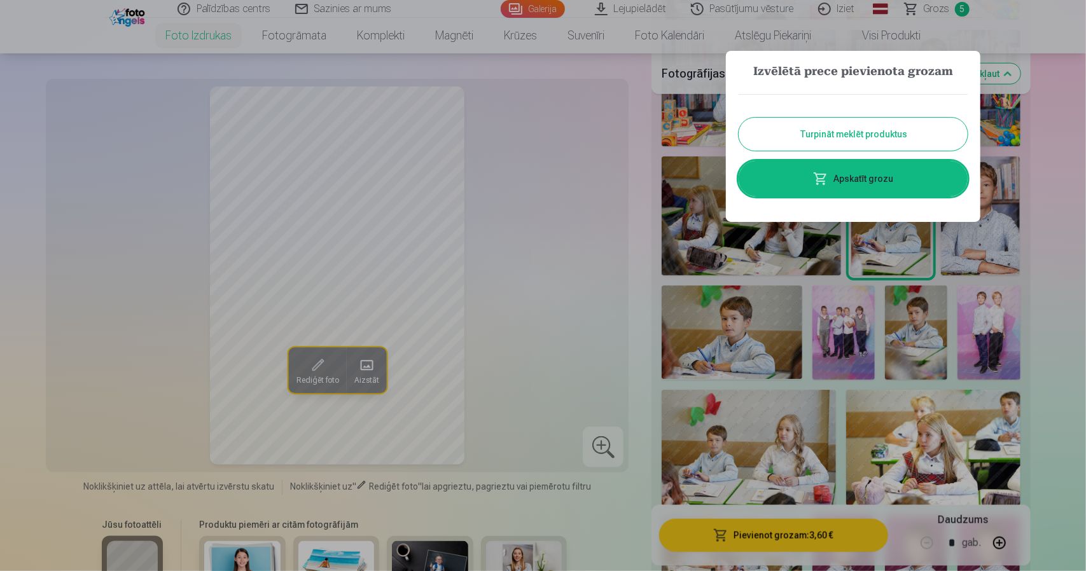
click at [886, 180] on link "Apskatīt grozu" at bounding box center [853, 179] width 229 height 36
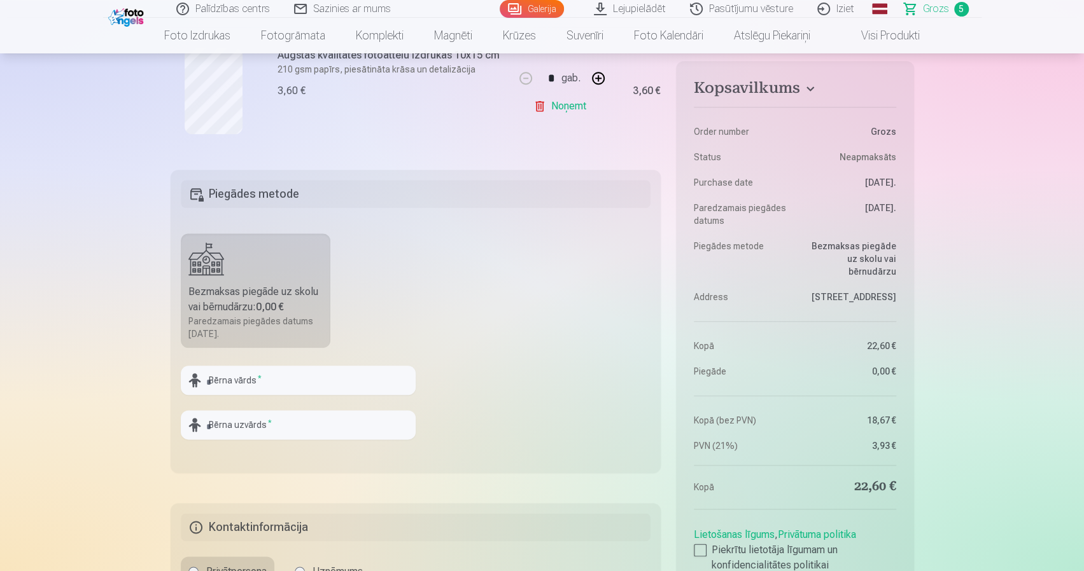
scroll to position [827, 0]
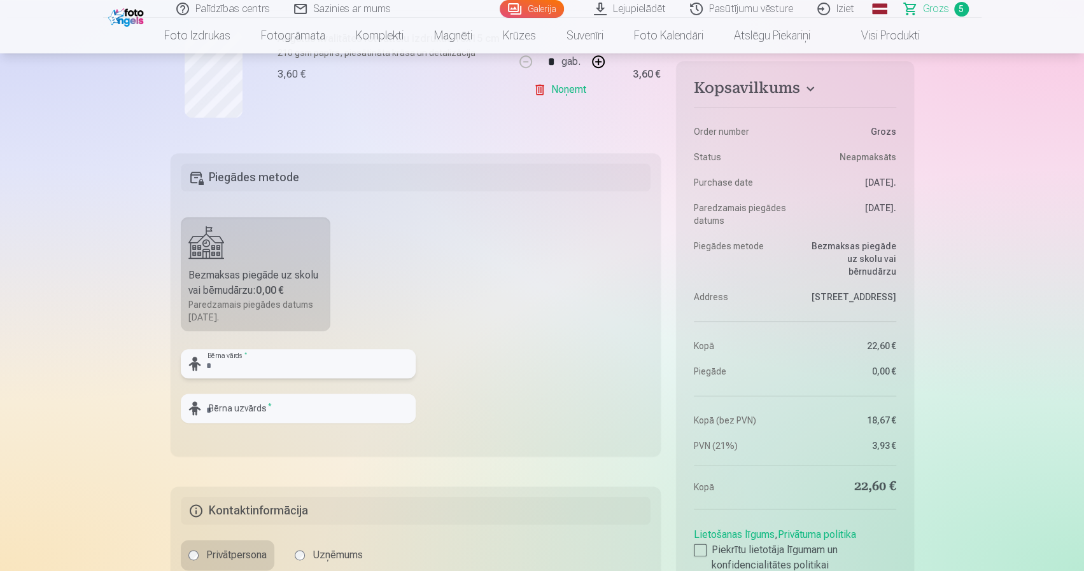
click at [342, 355] on input "text" at bounding box center [298, 363] width 235 height 29
type input "*"
type input "****"
click at [350, 404] on input "text" at bounding box center [298, 408] width 235 height 29
type input "**********"
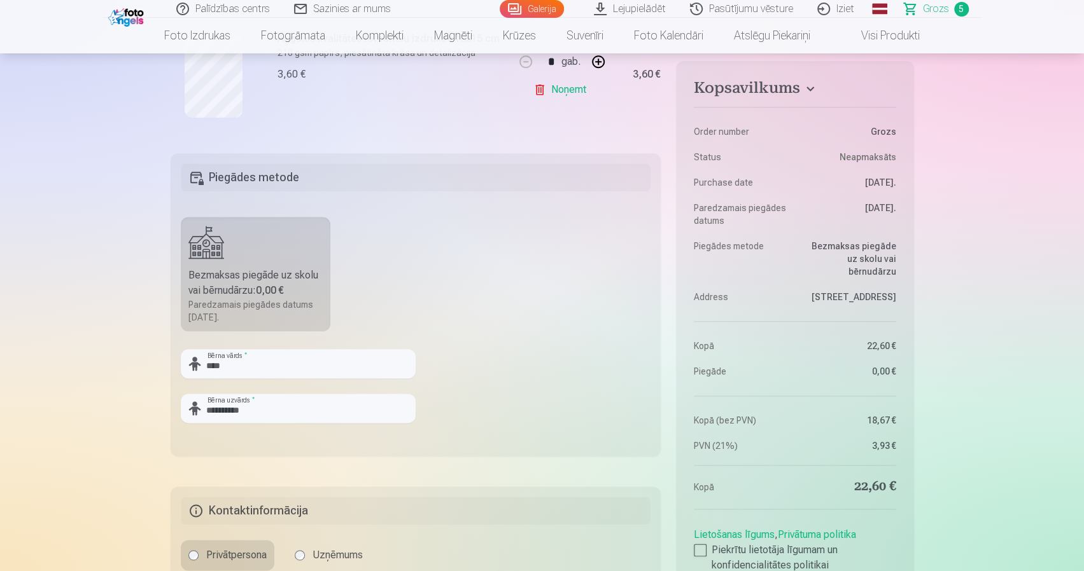
click at [538, 255] on fieldset "**********" at bounding box center [416, 304] width 491 height 303
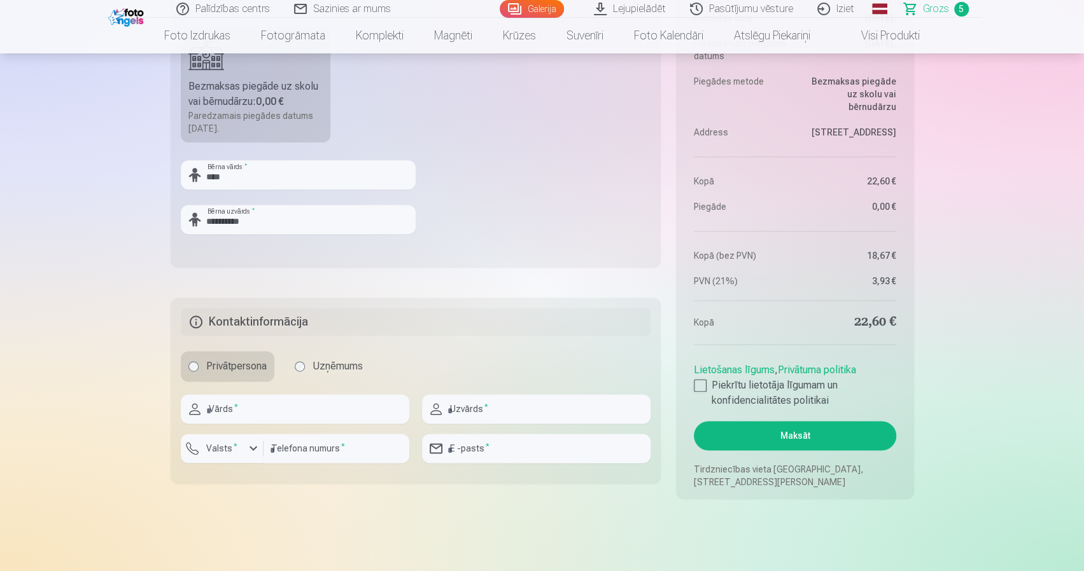
scroll to position [1018, 0]
click at [703, 382] on div at bounding box center [700, 383] width 13 height 13
click at [307, 402] on input "text" at bounding box center [295, 407] width 228 height 29
type input "*****"
type input "*********"
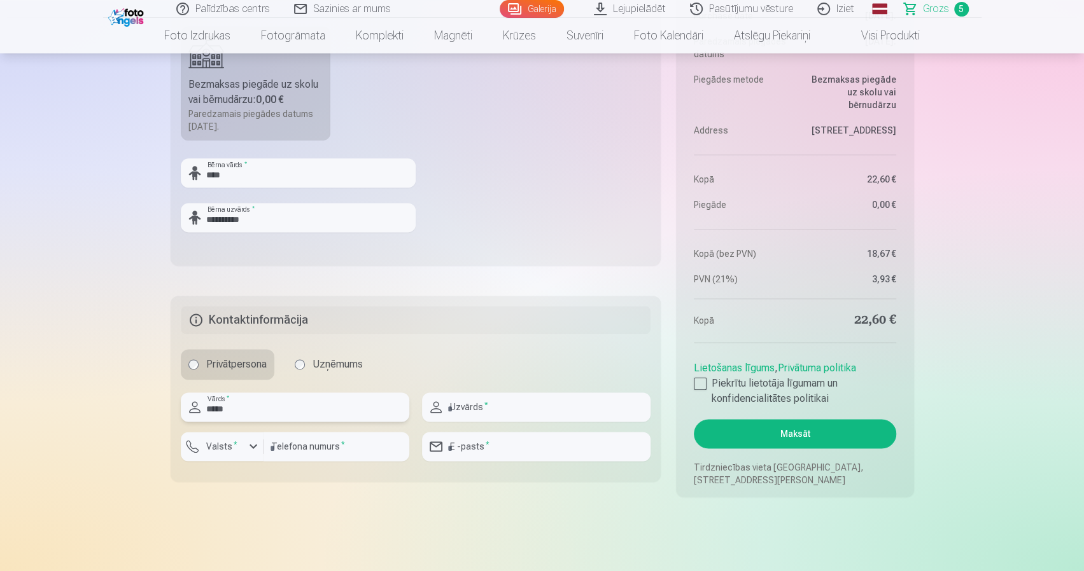
type input "**********"
click at [312, 445] on input "number" at bounding box center [336, 446] width 146 height 29
type input "********"
click at [254, 445] on div "button" at bounding box center [253, 446] width 15 height 15
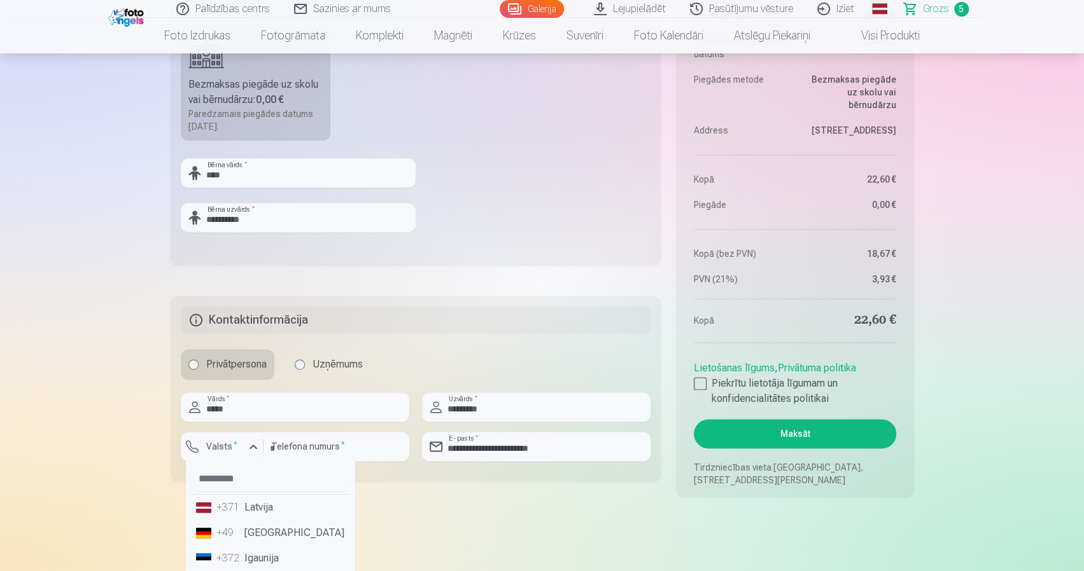
click at [274, 508] on li "+371 Latvija" at bounding box center [270, 507] width 158 height 25
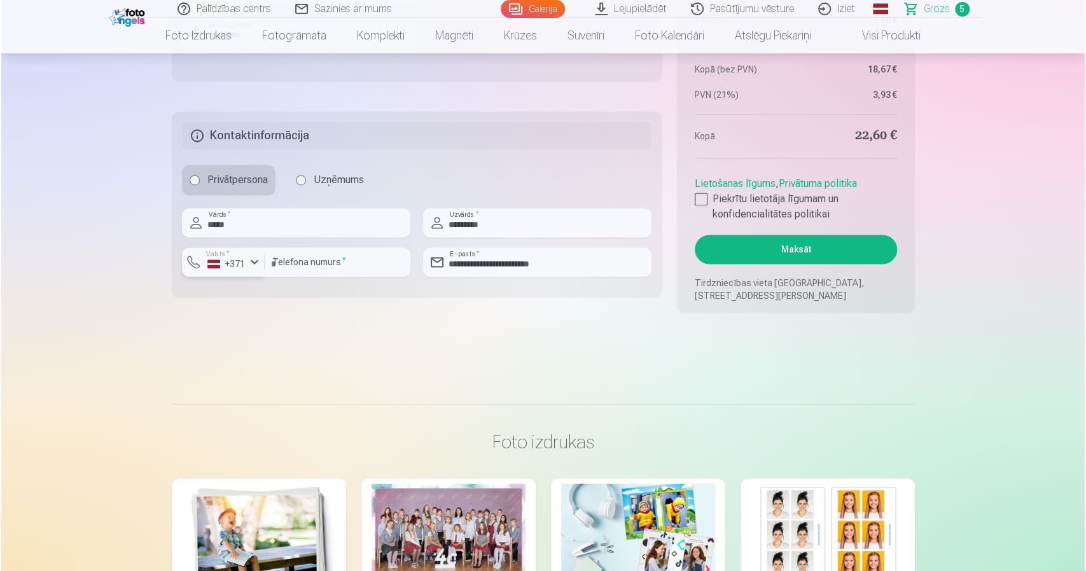
scroll to position [1209, 0]
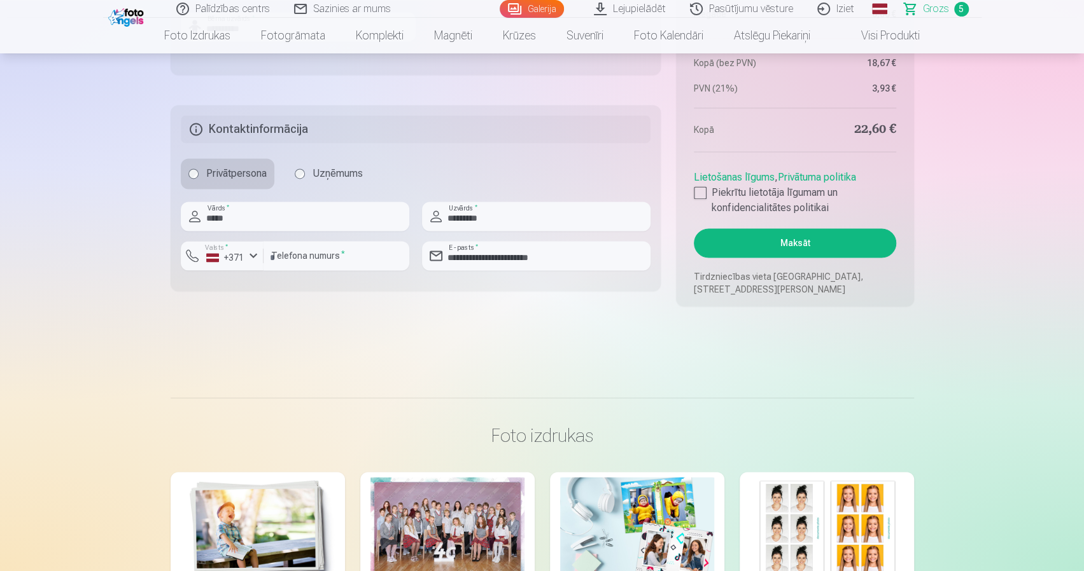
click at [784, 242] on button "Maksāt" at bounding box center [795, 242] width 202 height 29
